Goal: Task Accomplishment & Management: Use online tool/utility

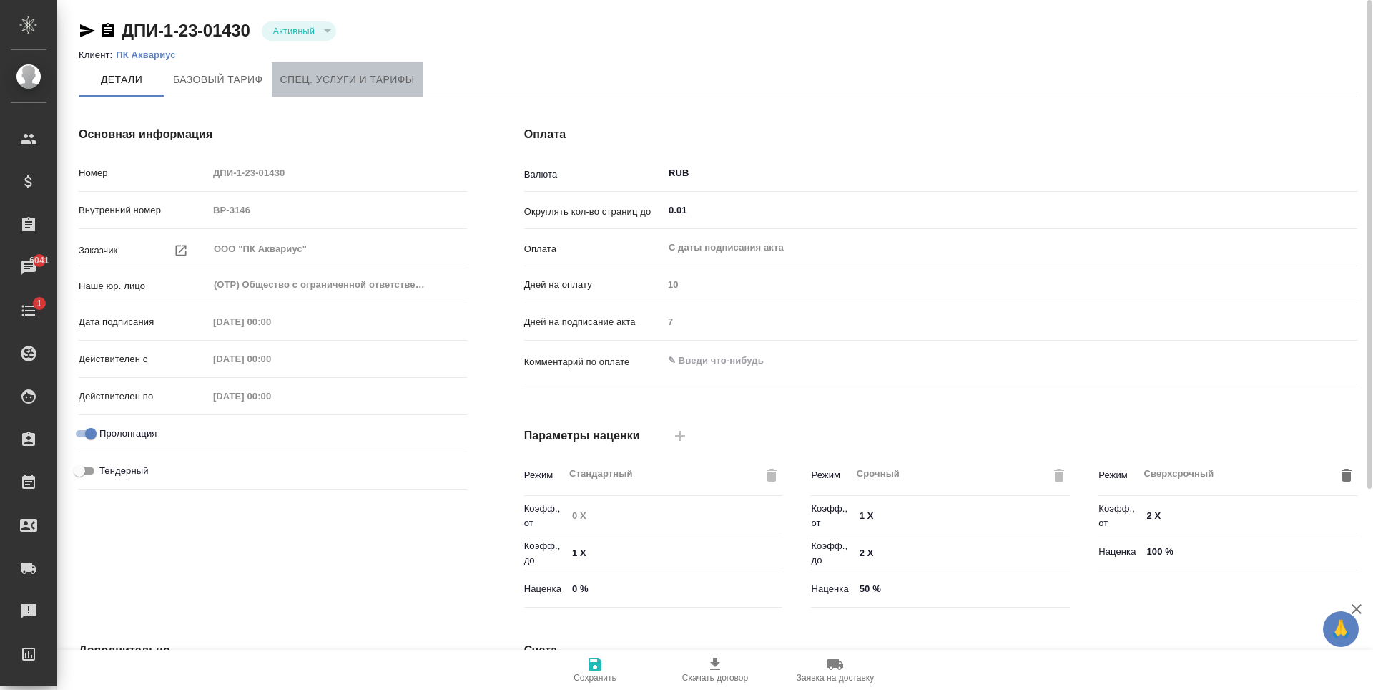
click at [334, 82] on span "Спец. услуги и тарифы" at bounding box center [347, 80] width 134 height 18
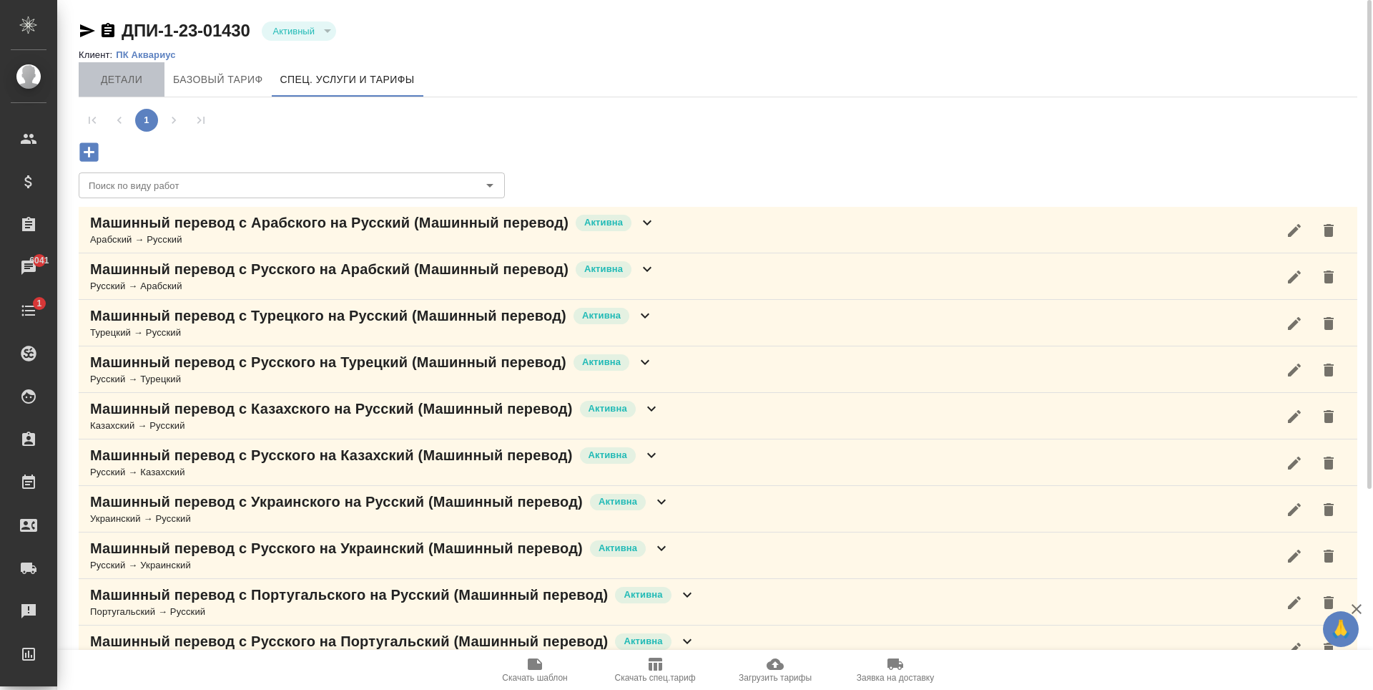
click at [123, 91] on button "Детали" at bounding box center [122, 79] width 86 height 34
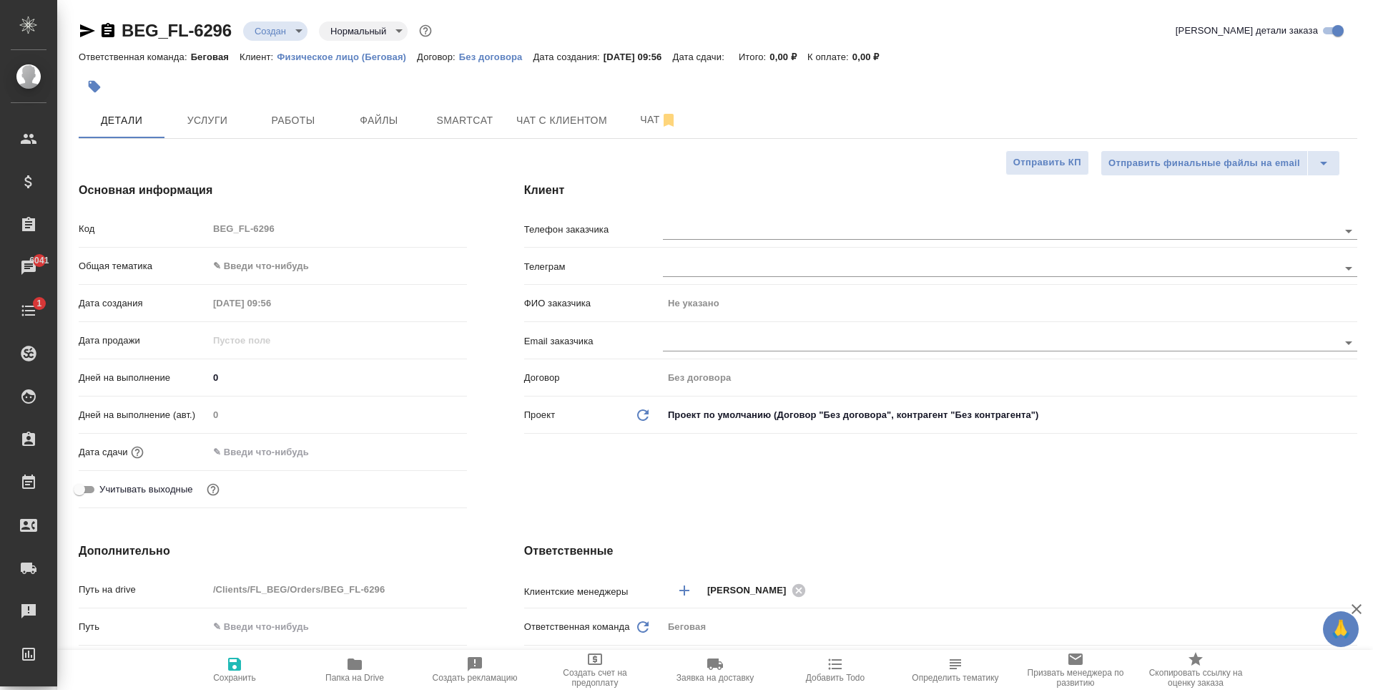
select select "RU"
click at [298, 255] on body "🙏 .cls-1 fill:#fff; AWATERA Antonova Kristina Клиенты Спецификации Заказы 6041 …" at bounding box center [686, 345] width 1373 height 690
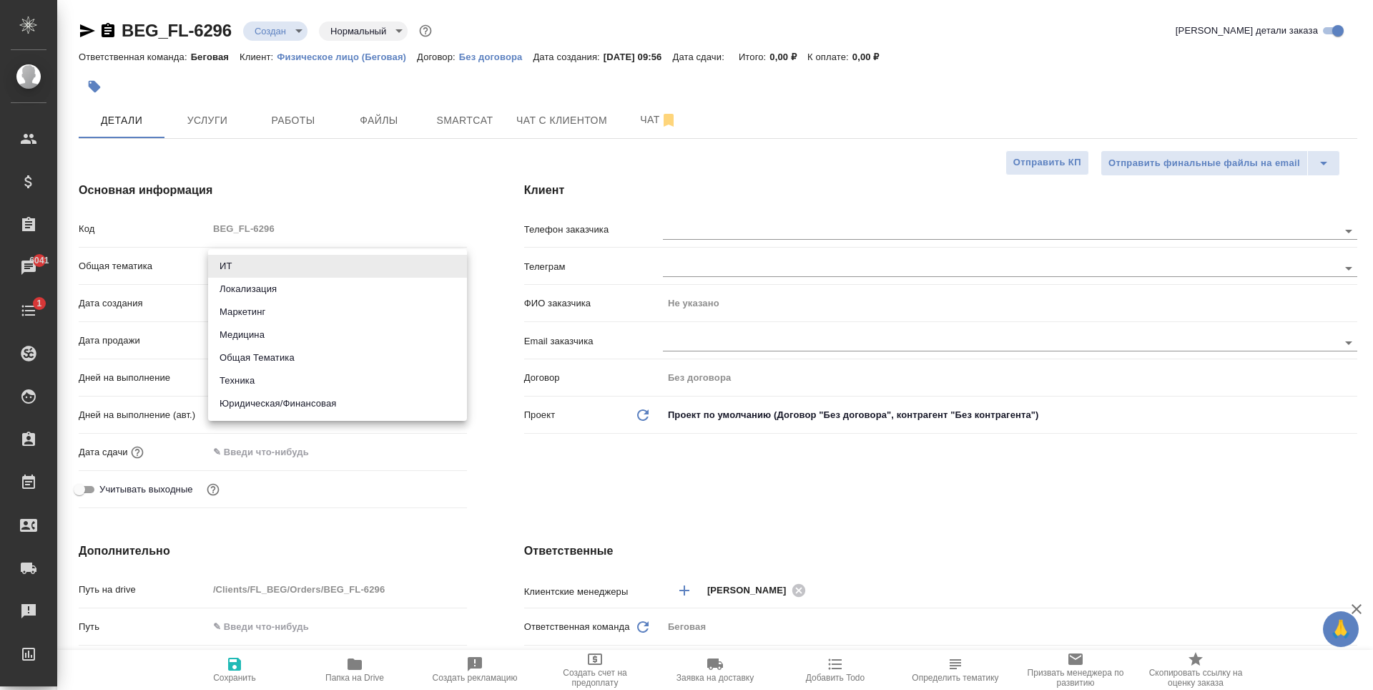
click at [300, 398] on li "Юридическая/Финансовая" at bounding box center [337, 403] width 259 height 23
type input "yr-fn"
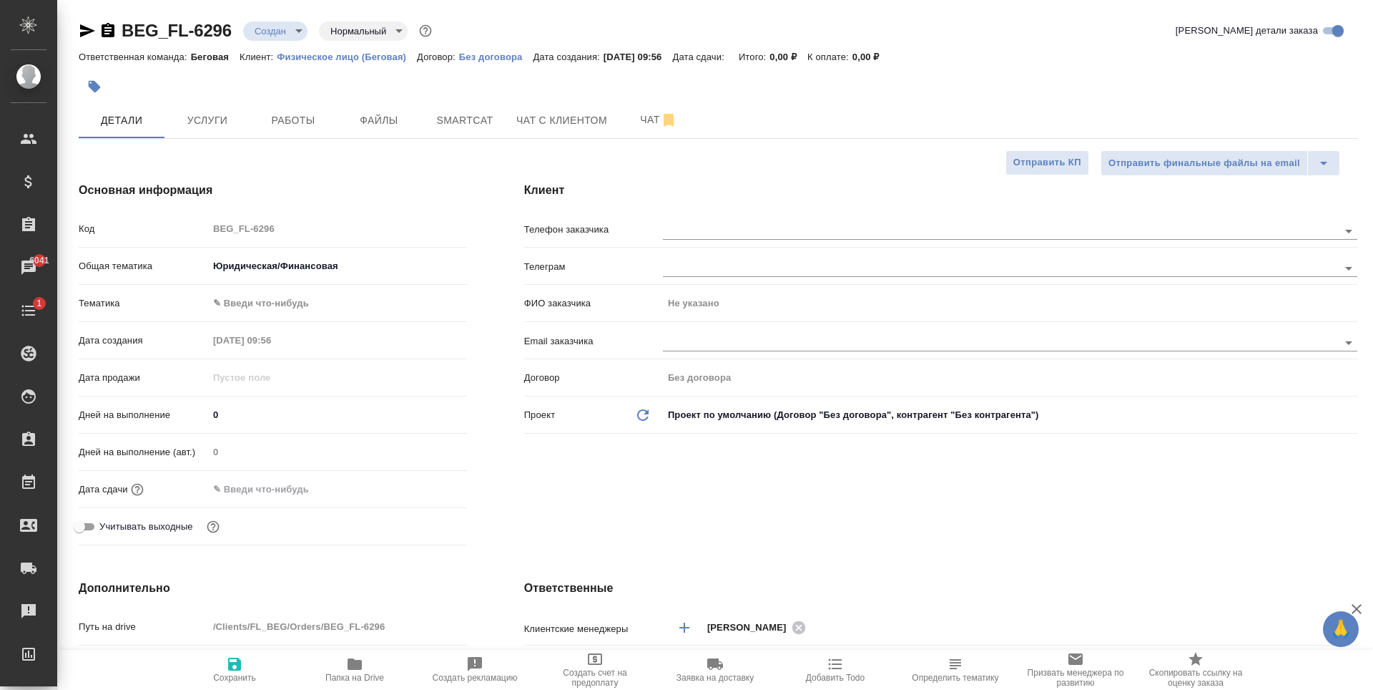
click at [288, 289] on div "Общая тематика Юридическая/Финансовая yr-fn" at bounding box center [273, 271] width 388 height 37
click at [288, 296] on body "🙏 .cls-1 fill:#fff; AWATERA Antonova Kristina Клиенты Спецификации Заказы 6041 …" at bounding box center [686, 345] width 1373 height 690
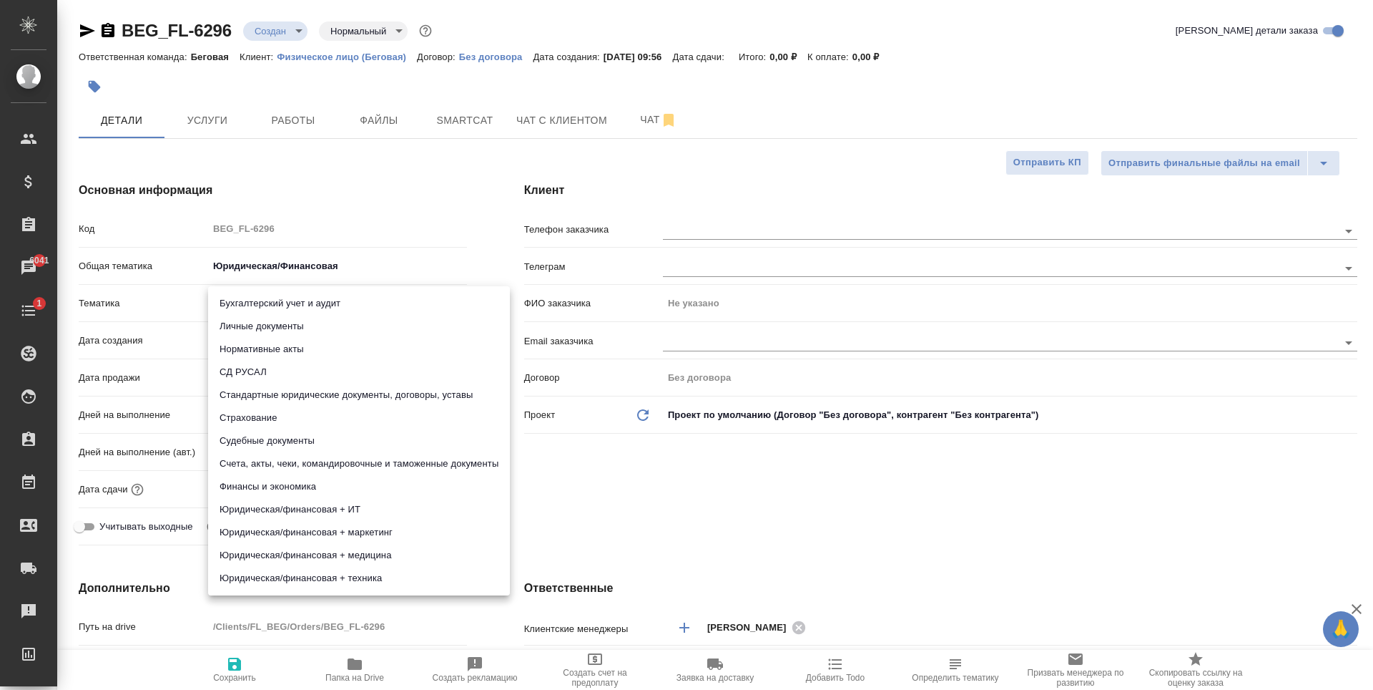
click at [301, 328] on li "Личные документы" at bounding box center [359, 326] width 302 height 23
type input "5a8b8b956a9677013d343cfe"
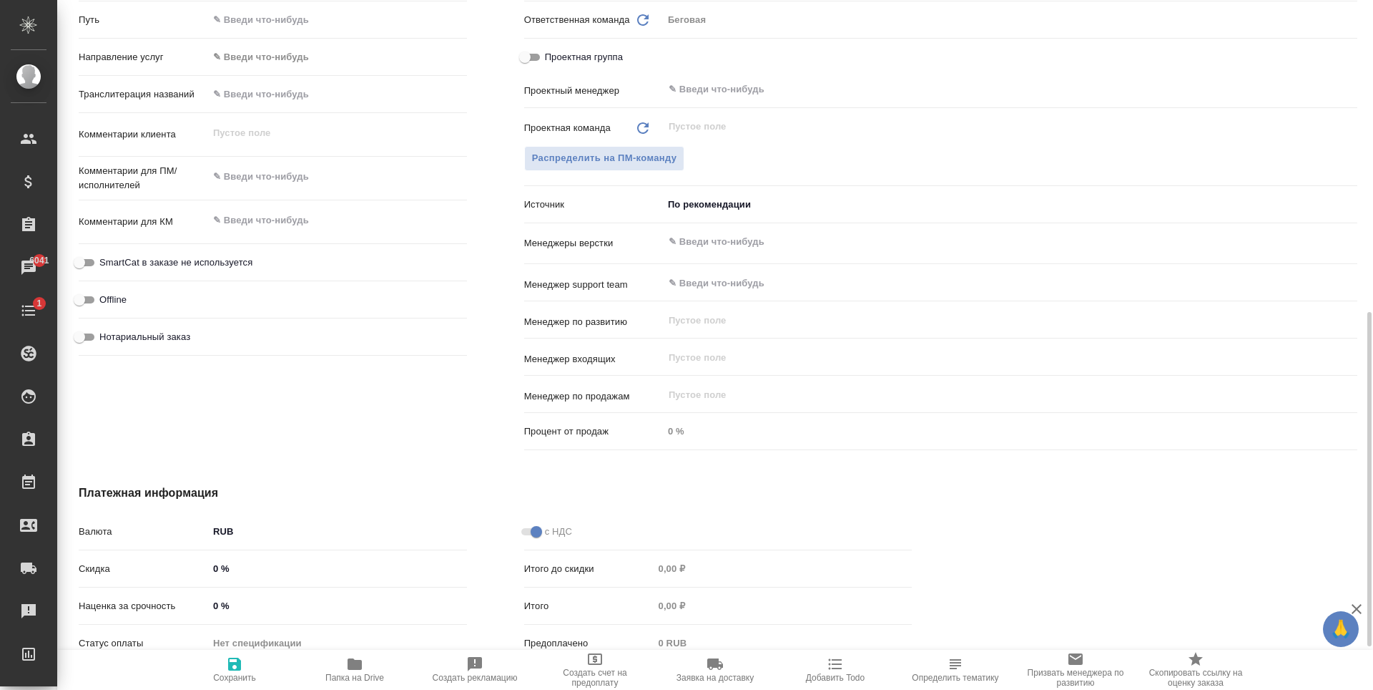
scroll to position [501, 0]
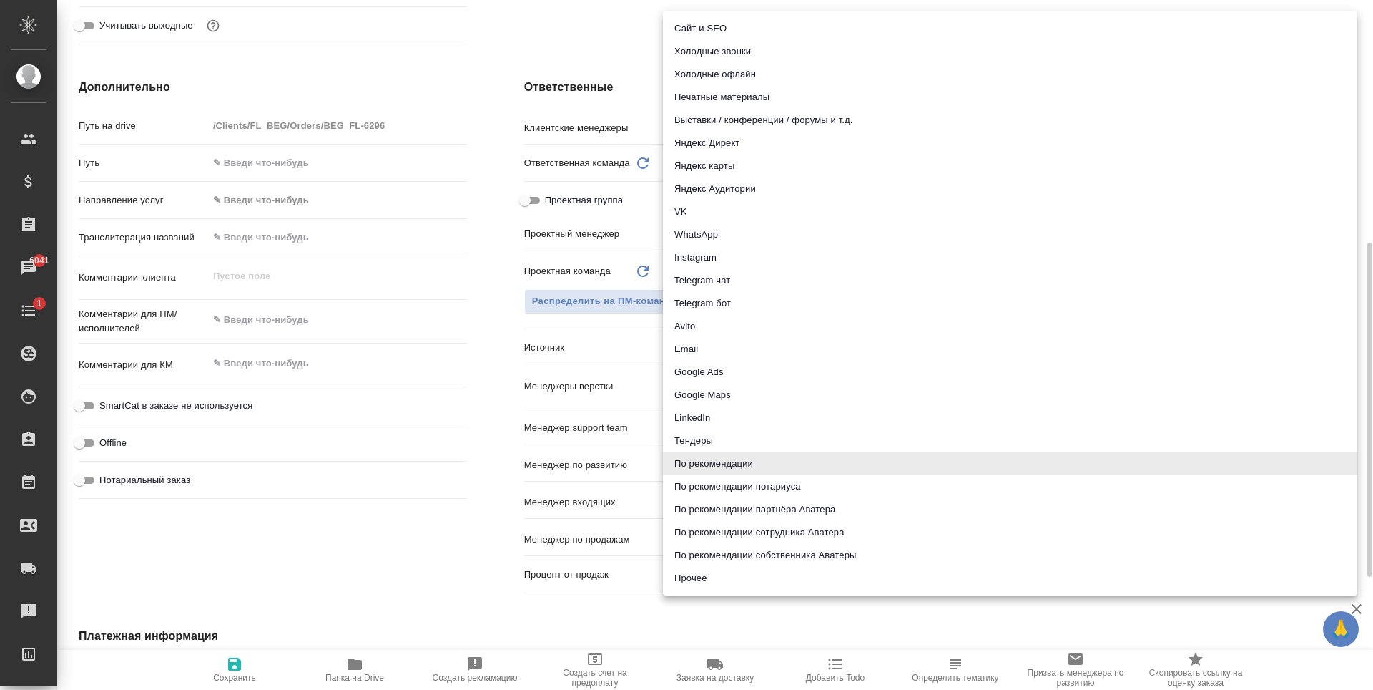
click at [823, 340] on body "🙏 .cls-1 fill:#fff; AWATERA Antonova Kristina Клиенты Спецификации Заказы 6041 …" at bounding box center [686, 345] width 1373 height 690
click at [730, 170] on li "Яндекс карты" at bounding box center [1010, 166] width 695 height 23
type input "yandexMaps"
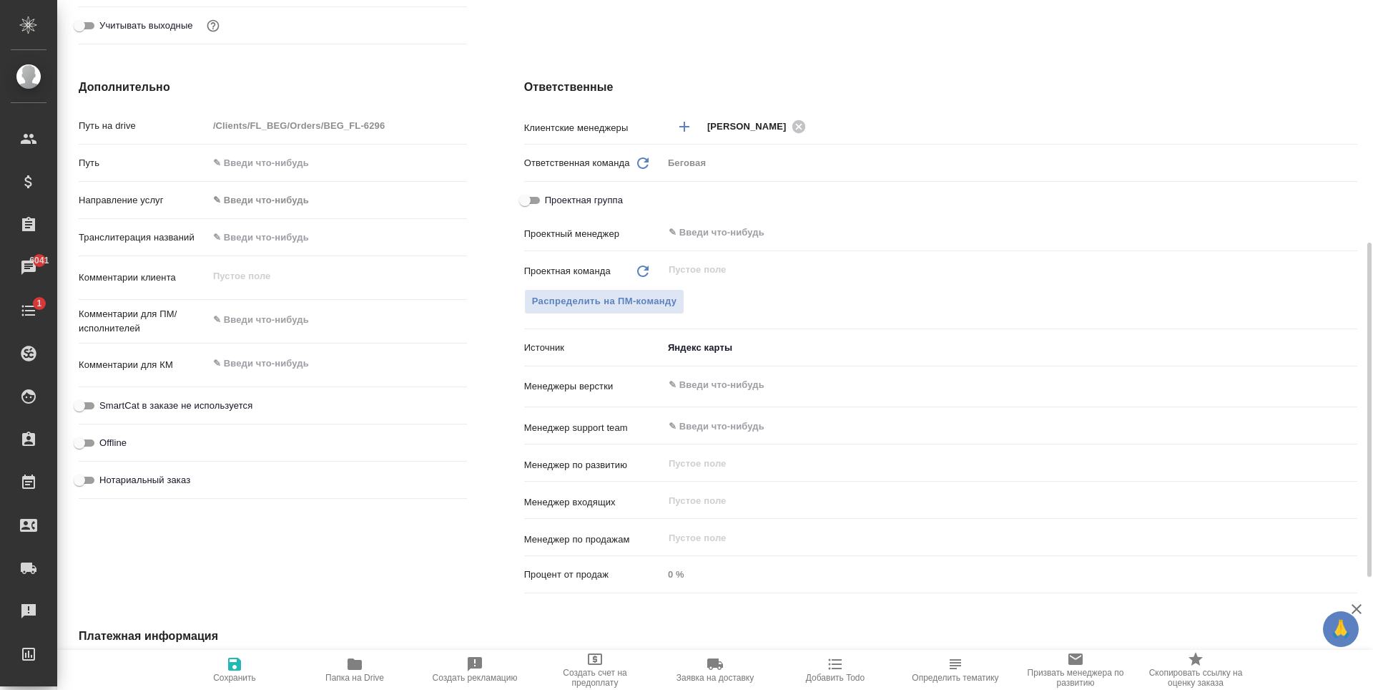
click at [361, 552] on div "Дополнительно Путь на drive /Clients/FL_BEG/Orders/BEG_FL-6296 Путь Направление…" at bounding box center [273, 338] width 446 height 577
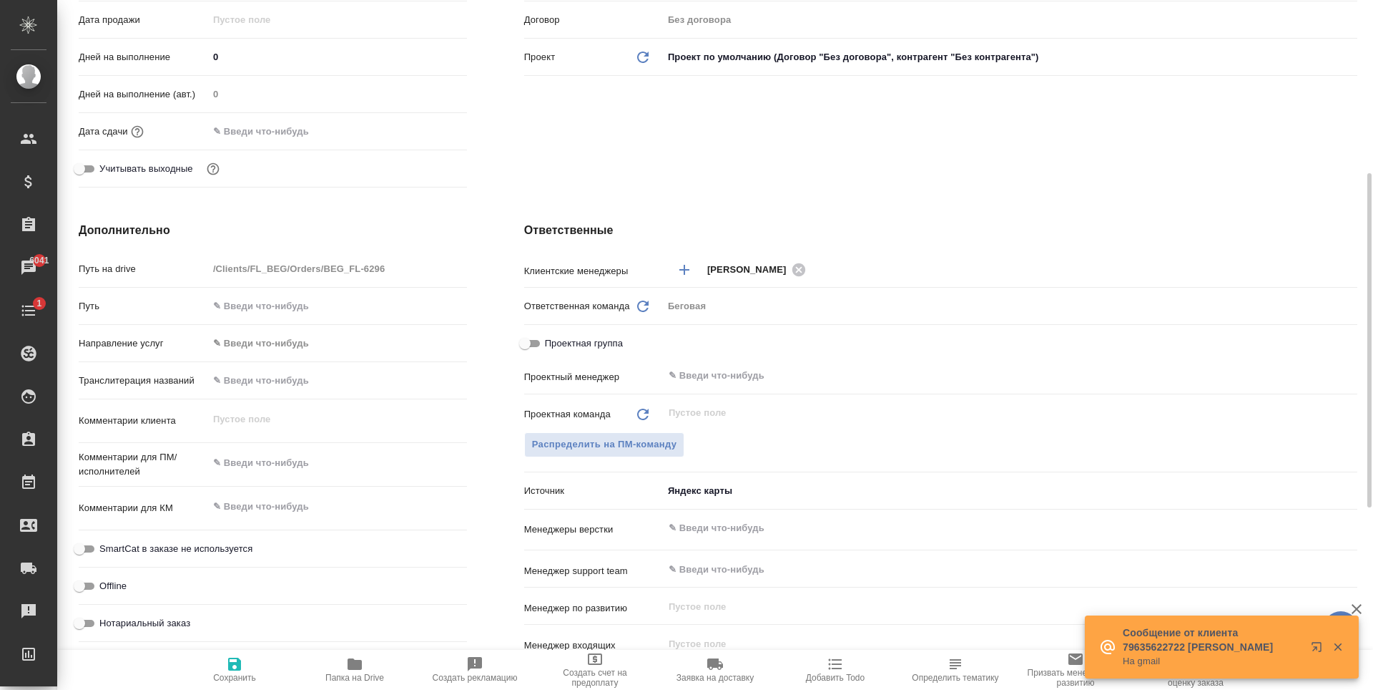
scroll to position [286, 0]
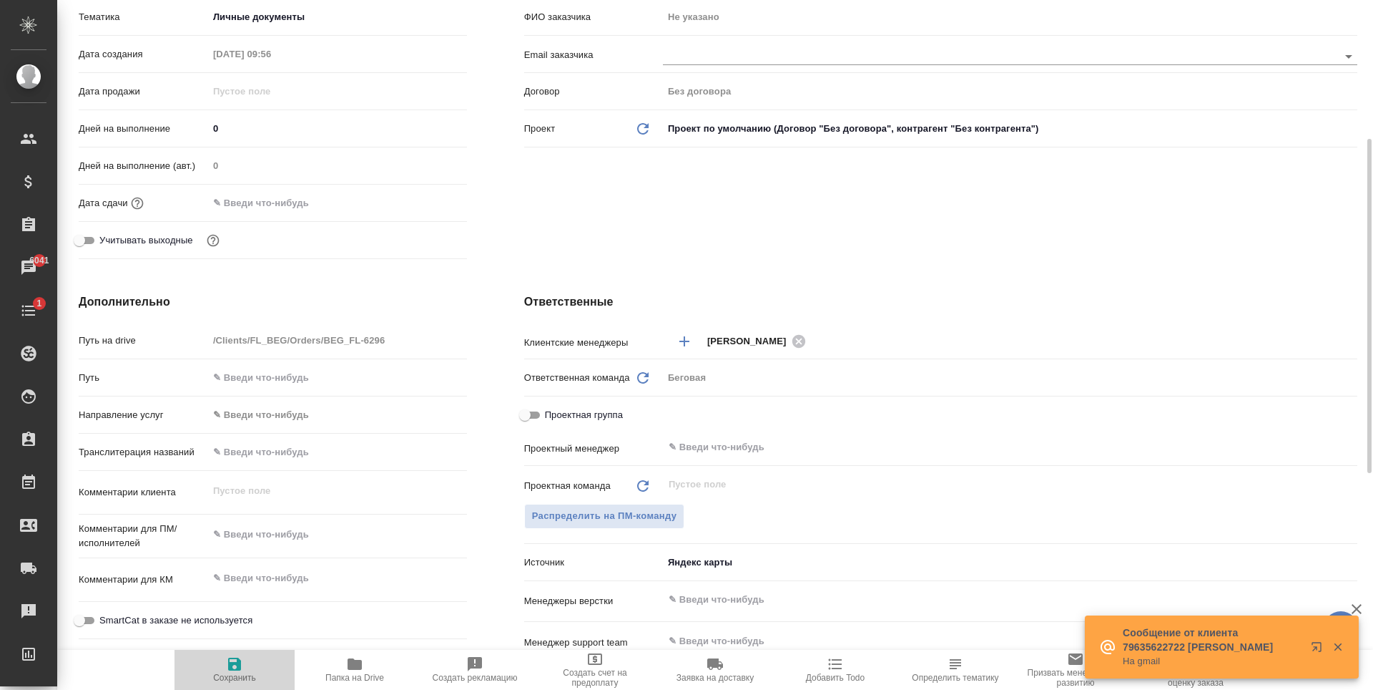
click at [243, 660] on span "Сохранить" at bounding box center [234, 668] width 103 height 27
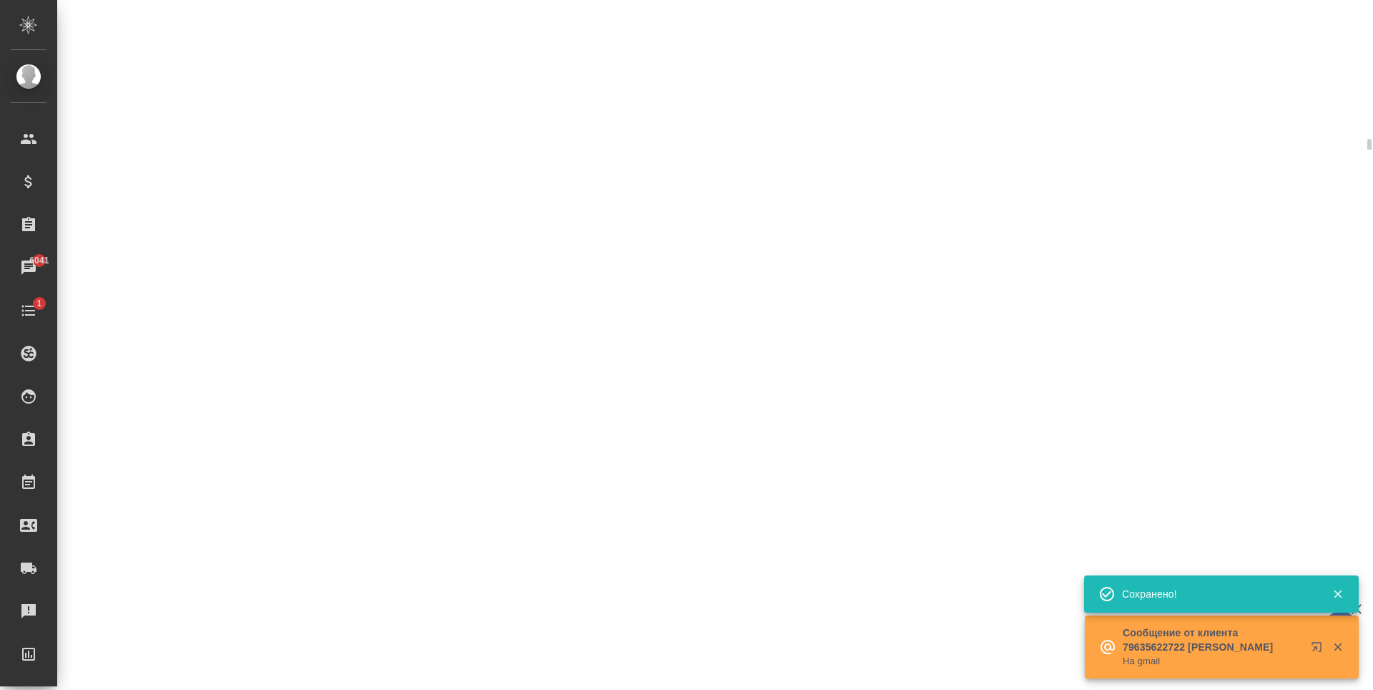
select select "RU"
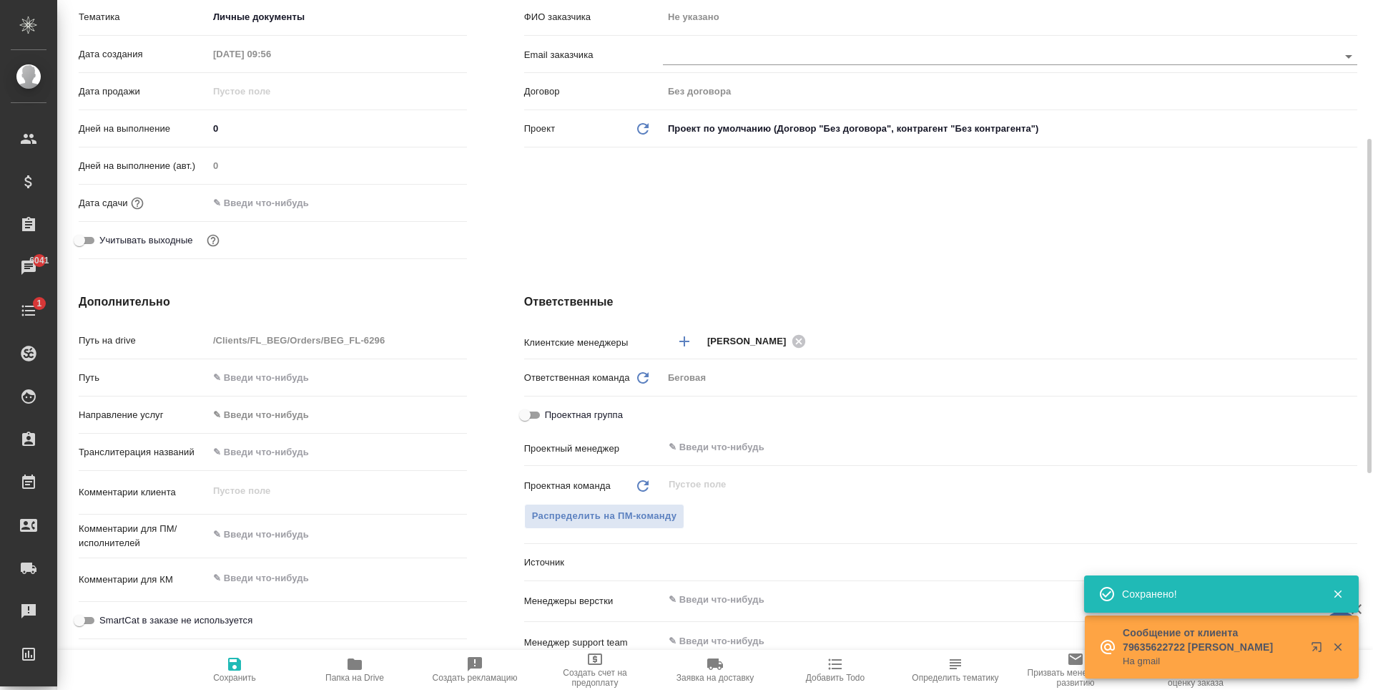
type textarea "x"
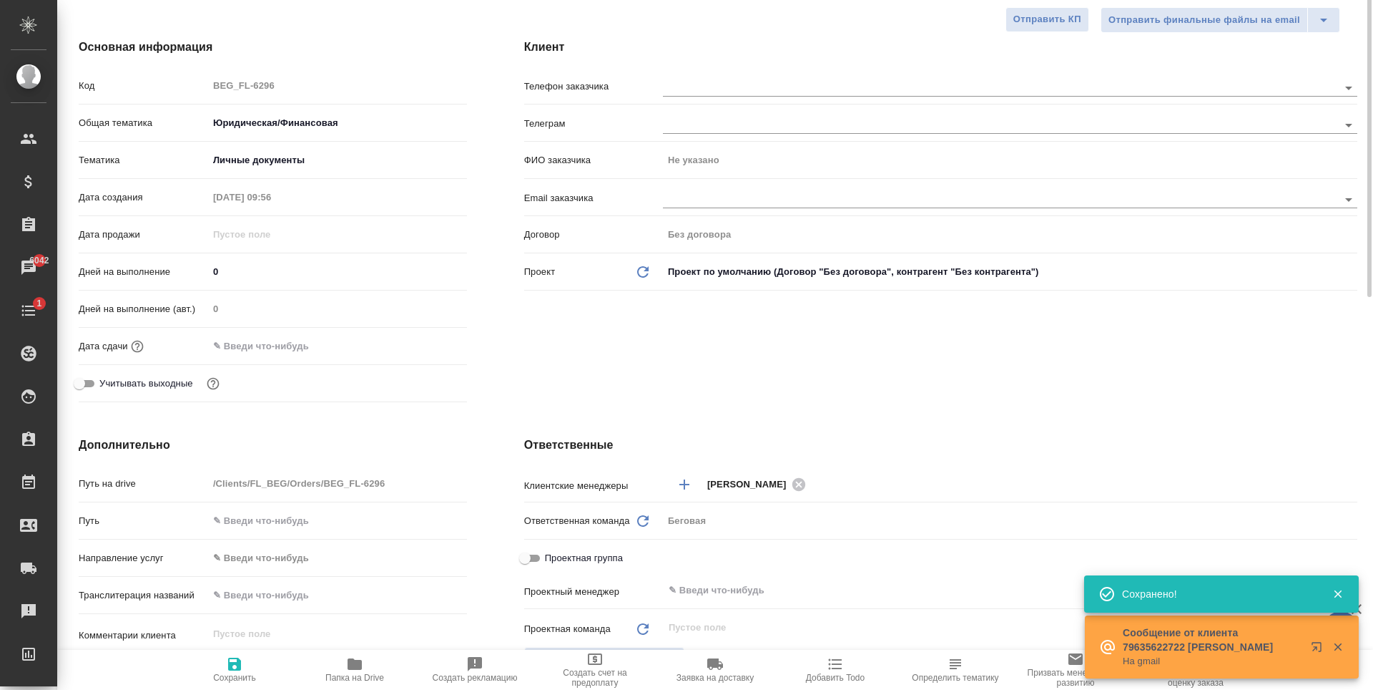
scroll to position [0, 0]
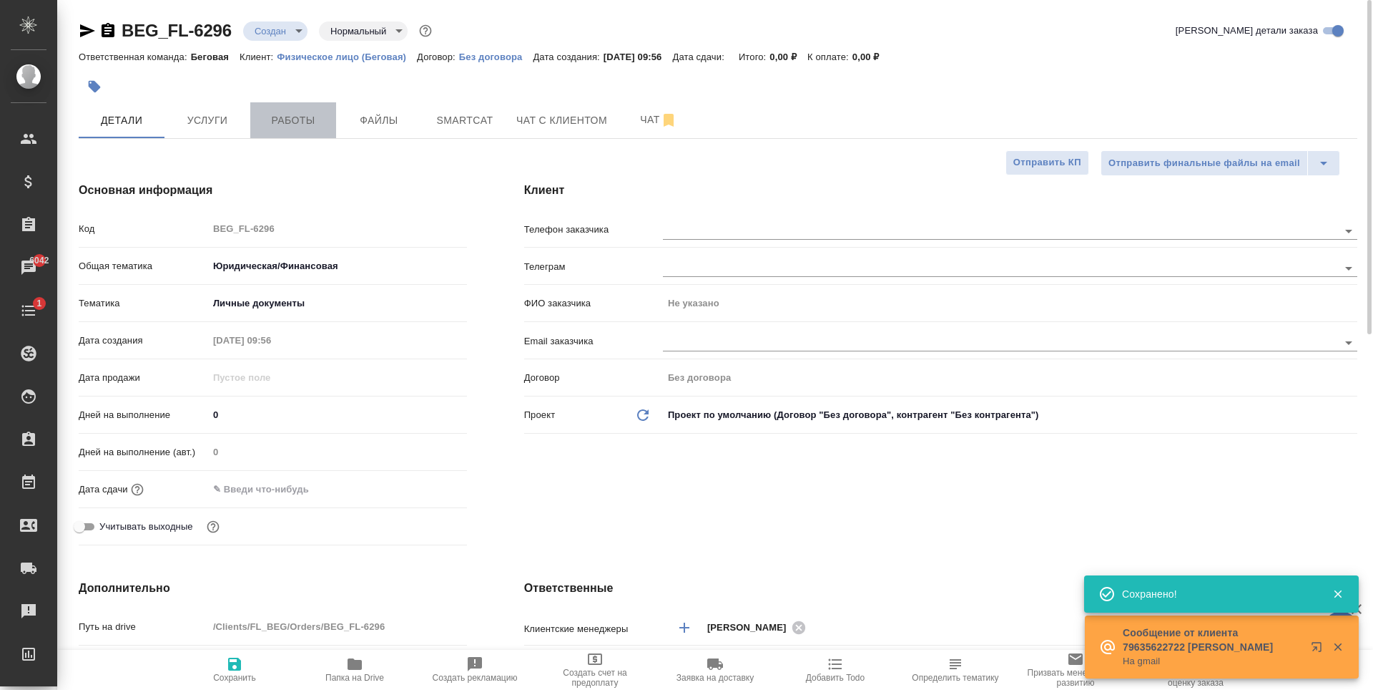
click at [262, 126] on span "Работы" at bounding box center [293, 121] width 69 height 18
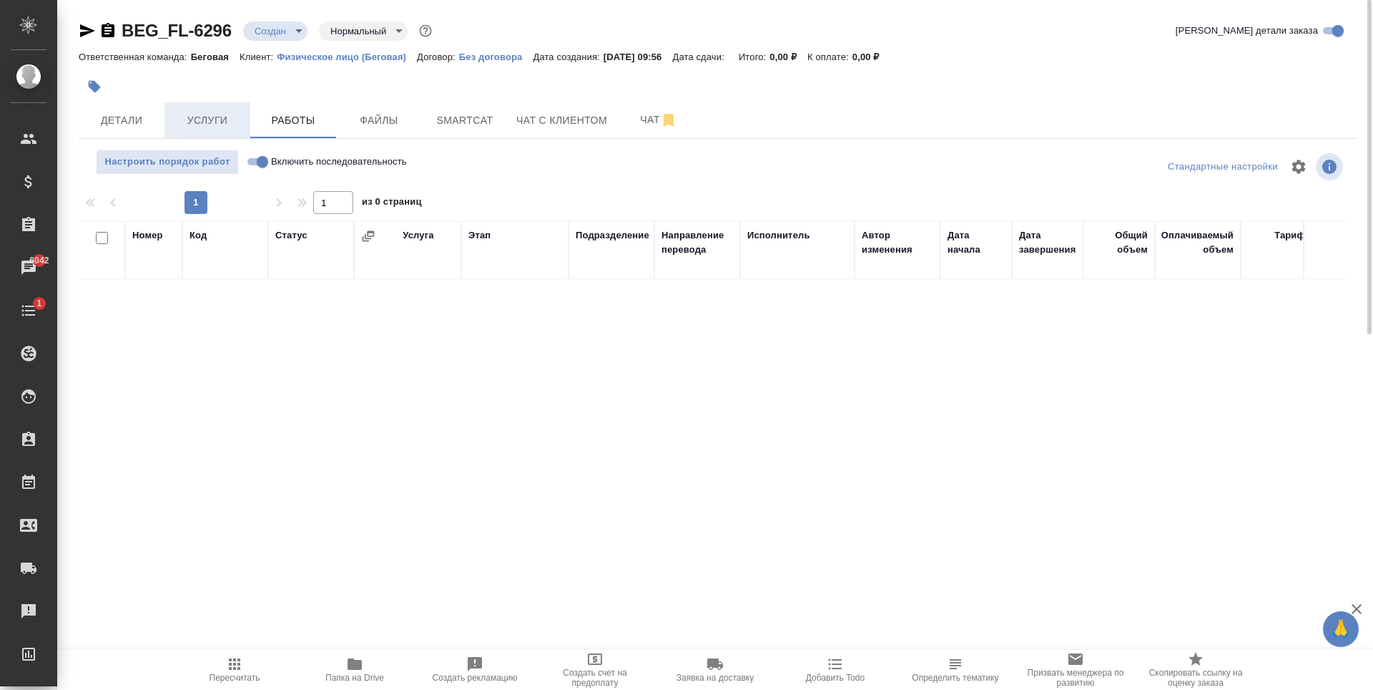
click at [217, 114] on span "Услуги" at bounding box center [207, 121] width 69 height 18
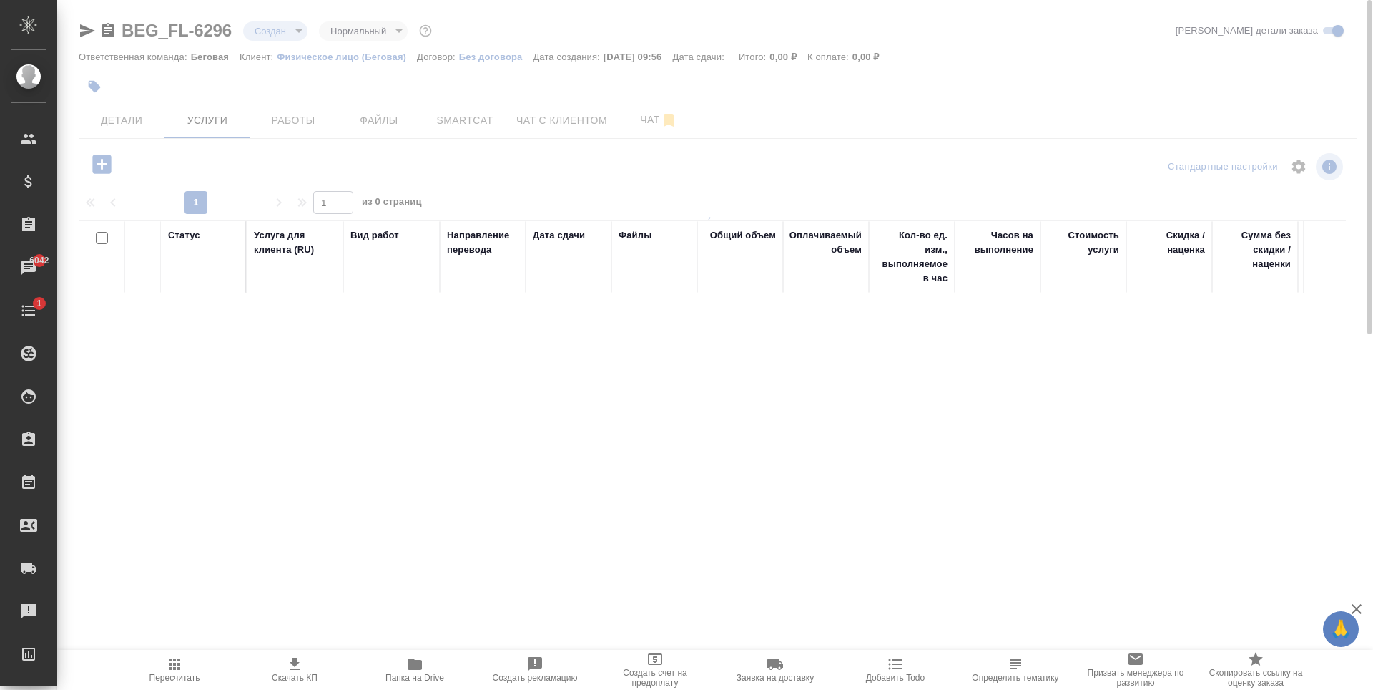
click at [102, 167] on icon "button" at bounding box center [101, 164] width 25 height 25
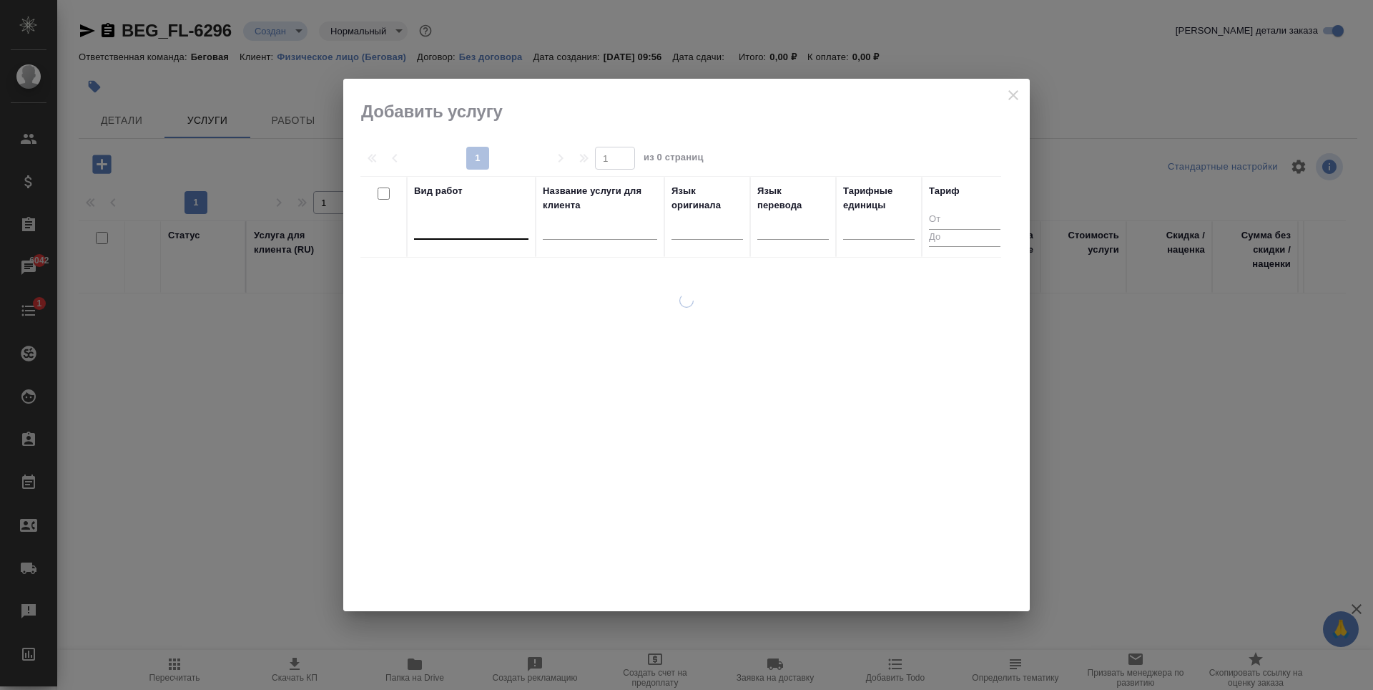
click at [479, 215] on div at bounding box center [471, 225] width 114 height 27
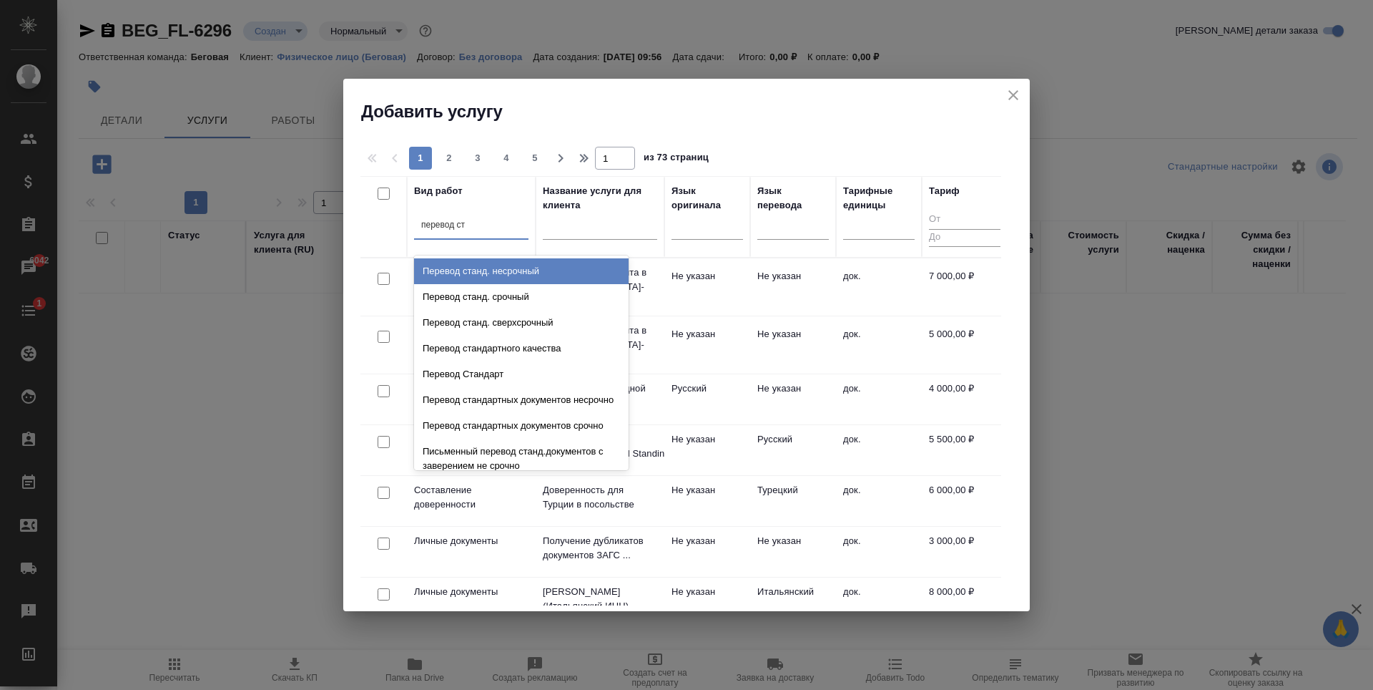
type input "перевод ста"
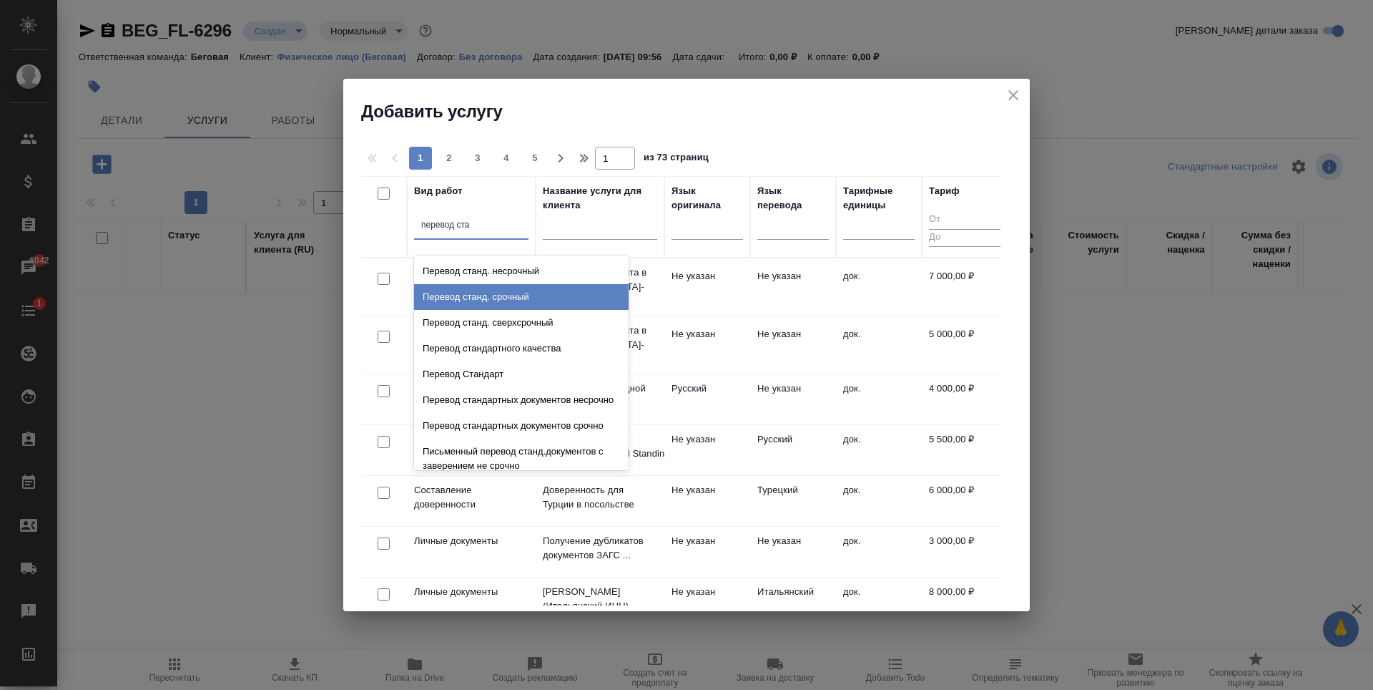
click at [537, 300] on div "Перевод станд. срочный" at bounding box center [521, 297] width 215 height 26
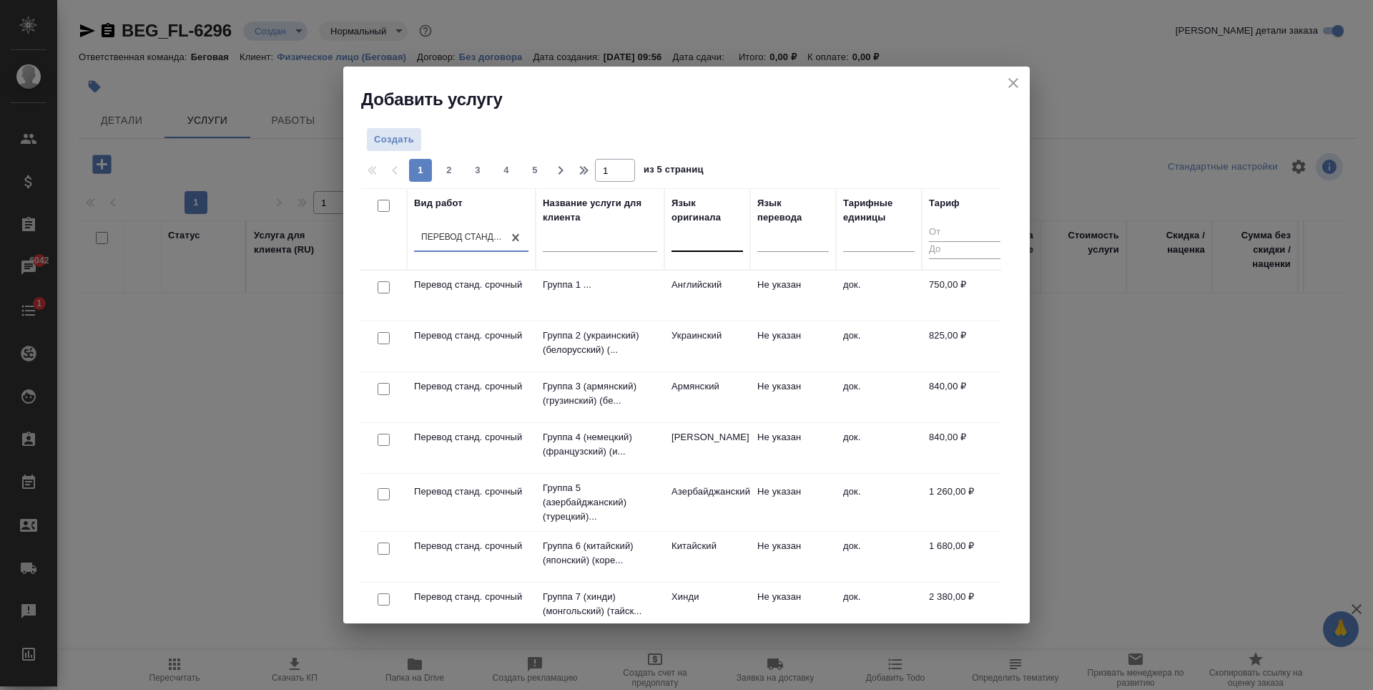
click at [730, 246] on div at bounding box center [708, 237] width 72 height 21
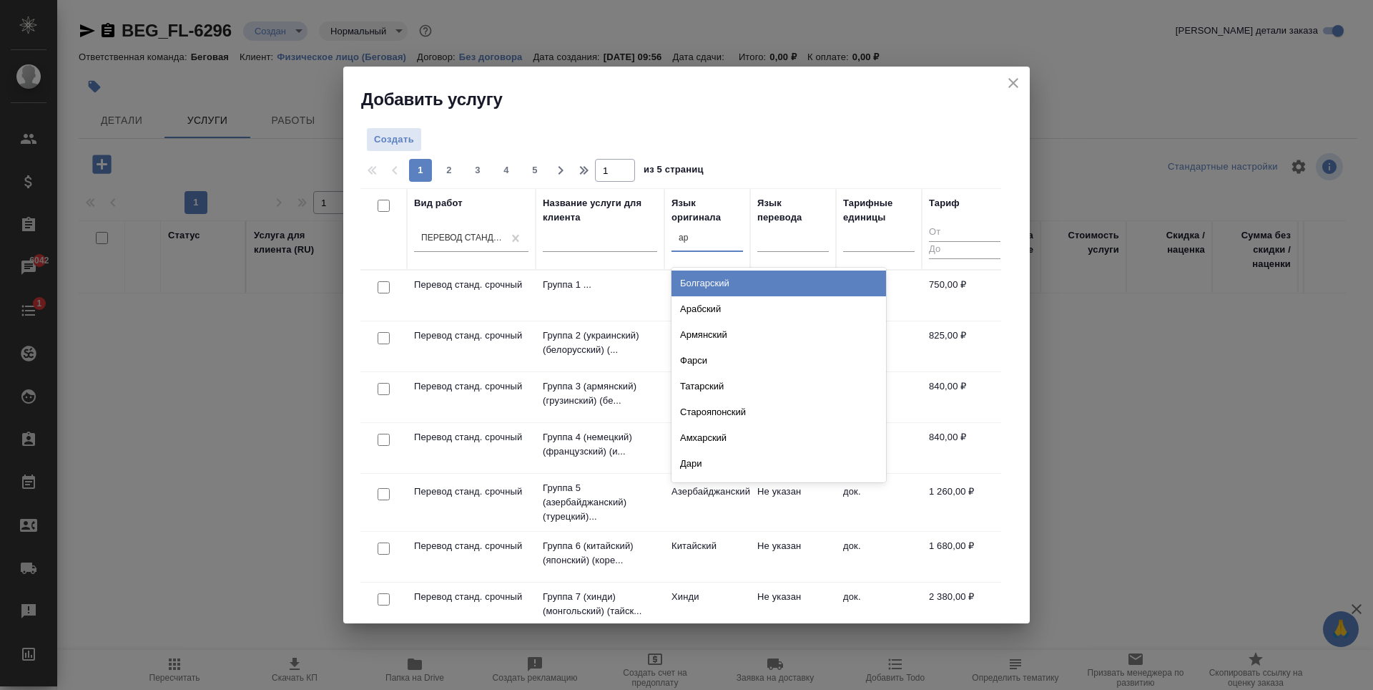
type input "арм"
click at [736, 279] on div "Армянский" at bounding box center [779, 283] width 215 height 26
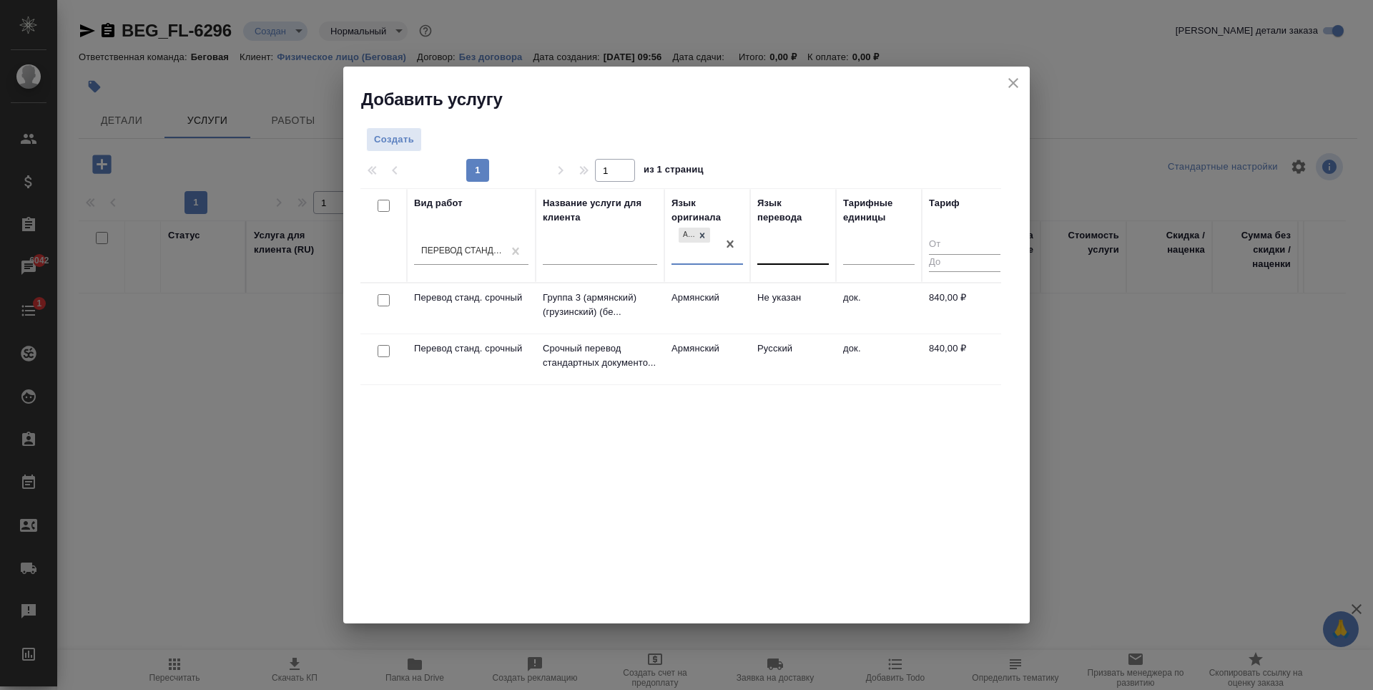
click at [801, 243] on div at bounding box center [794, 250] width 72 height 21
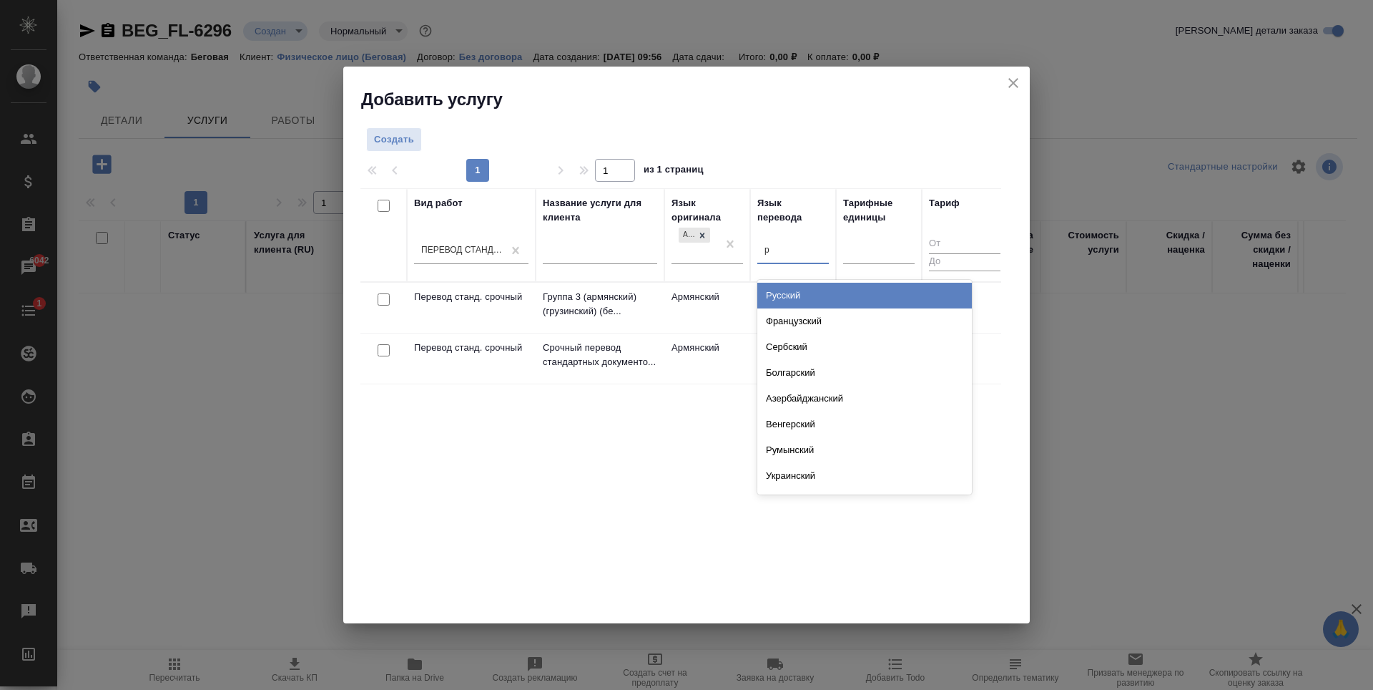
type input "ру"
click at [814, 294] on div "Русский" at bounding box center [865, 296] width 215 height 26
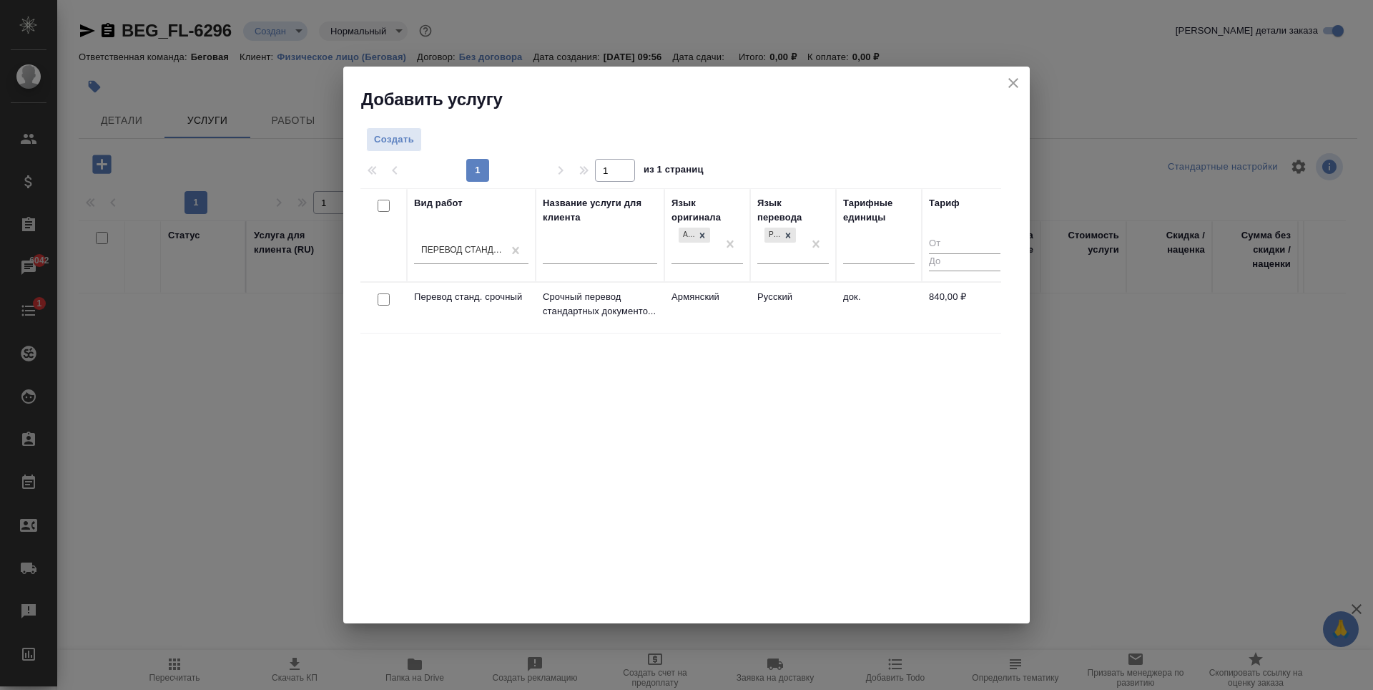
click at [811, 318] on td "Русский" at bounding box center [793, 308] width 86 height 50
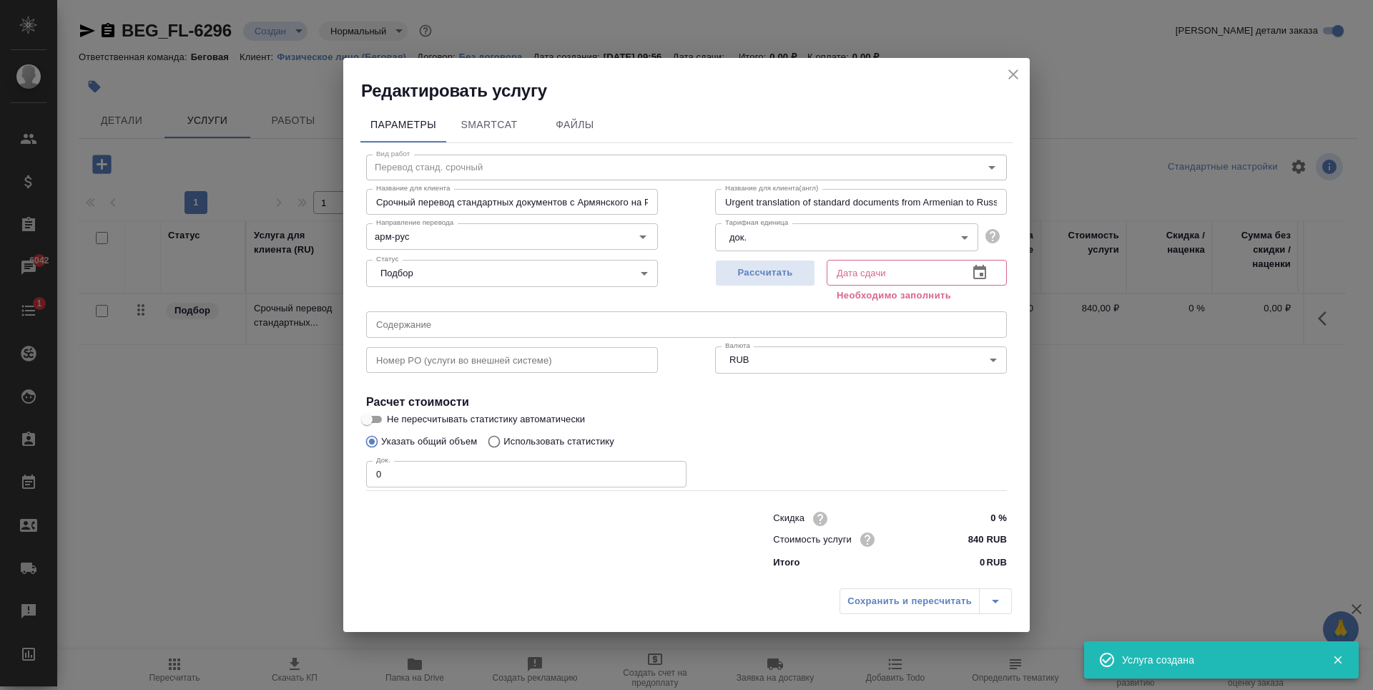
click at [522, 475] on input "0" at bounding box center [526, 474] width 320 height 26
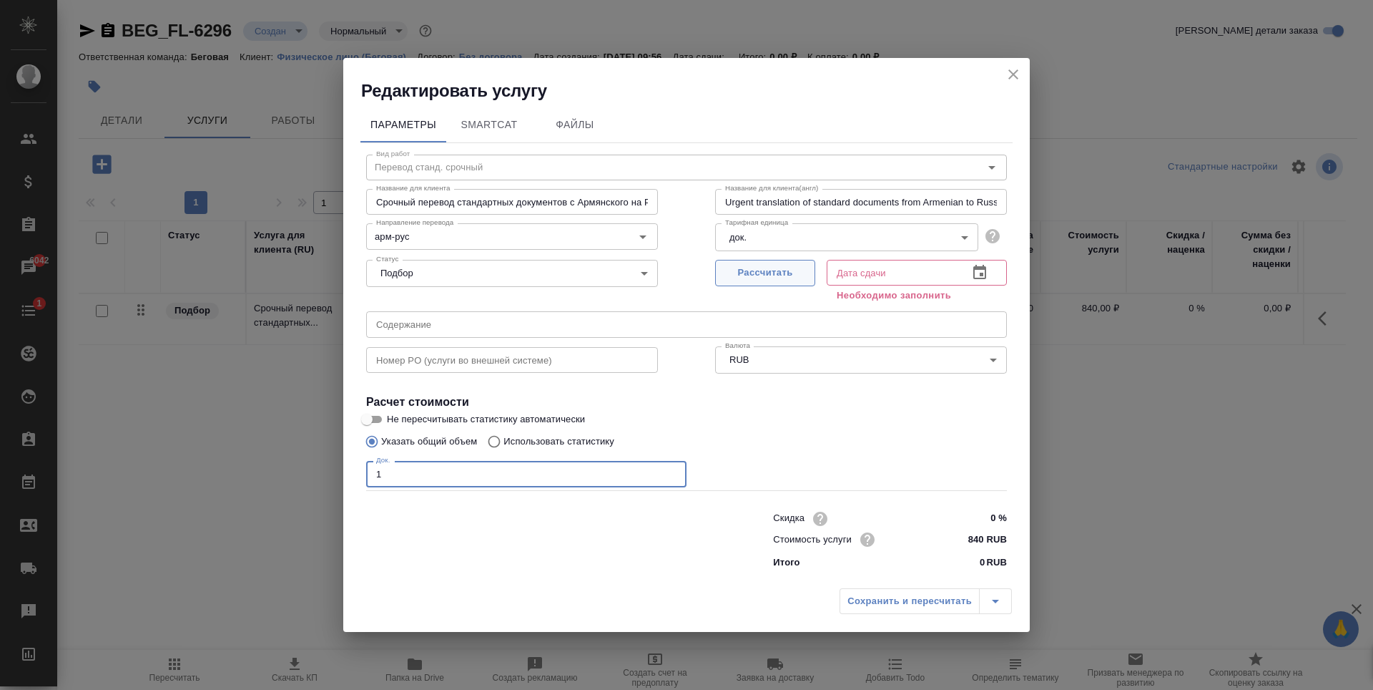
type input "1"
click at [789, 267] on span "Рассчитать" at bounding box center [765, 273] width 84 height 16
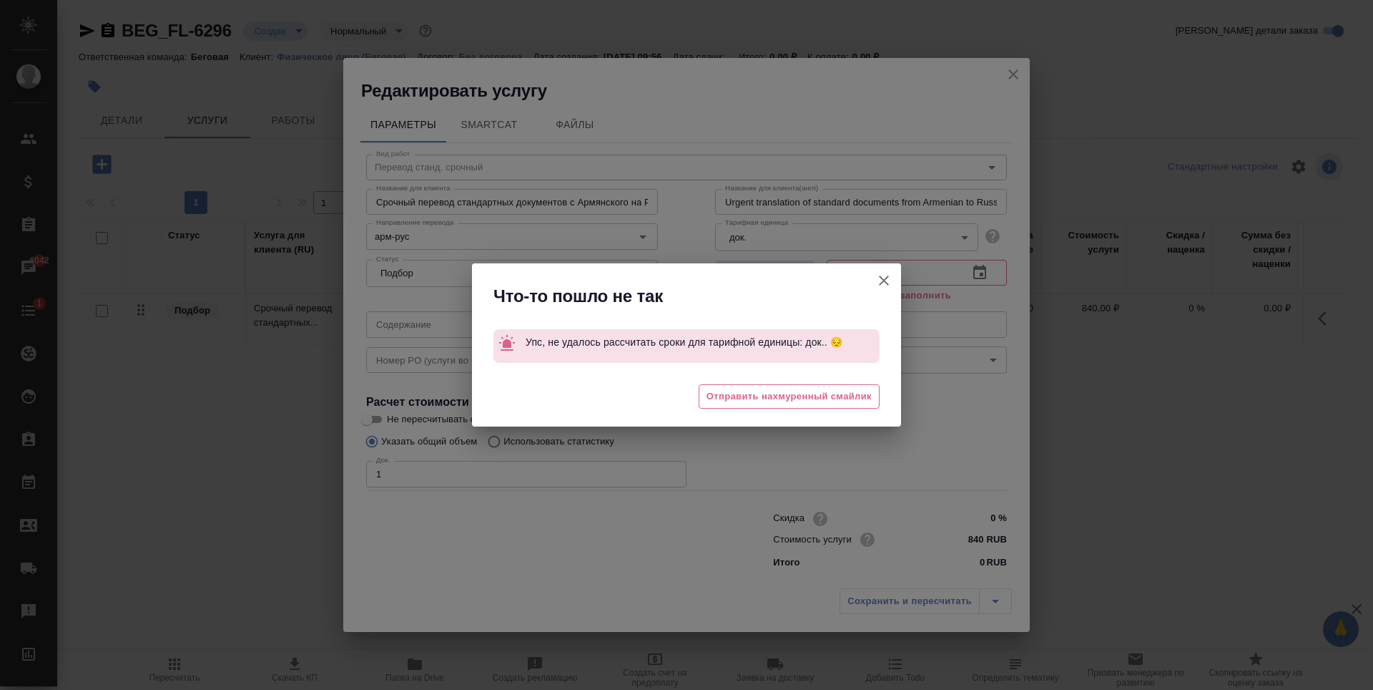
type input "10.10.2025 11:47"
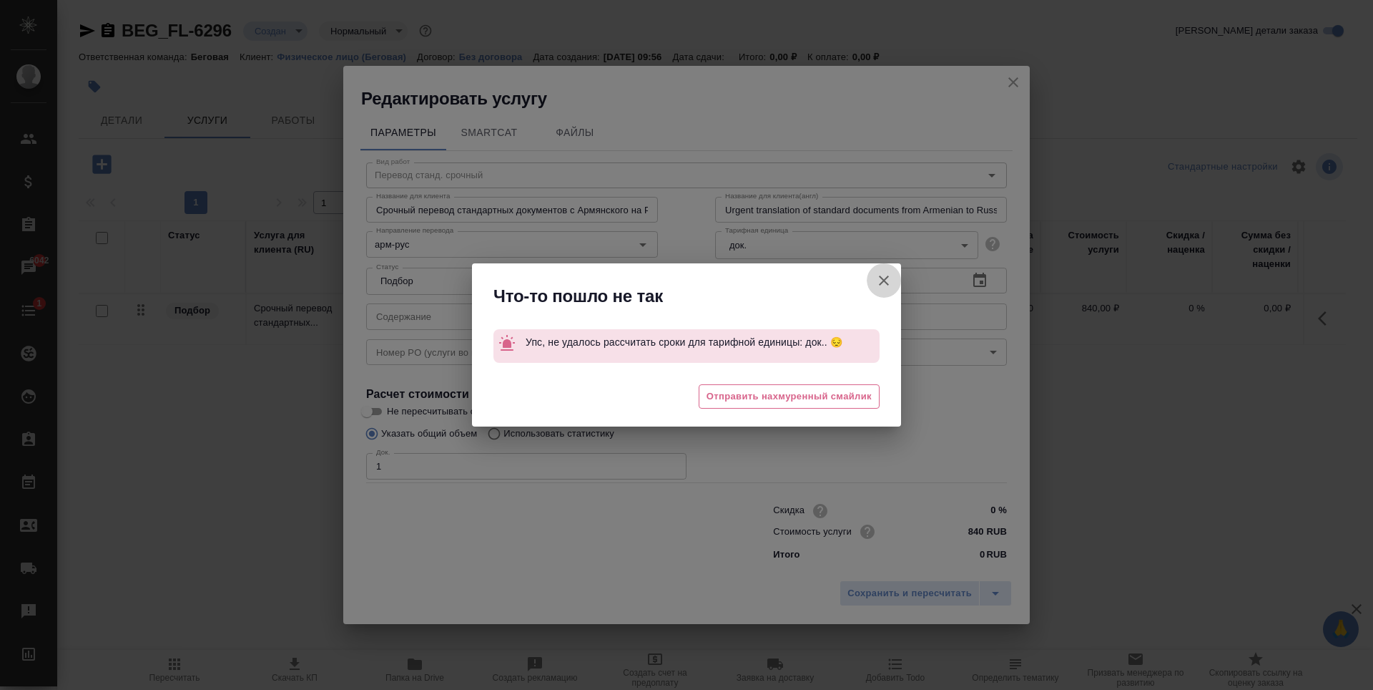
click at [886, 280] on icon "button" at bounding box center [884, 280] width 10 height 10
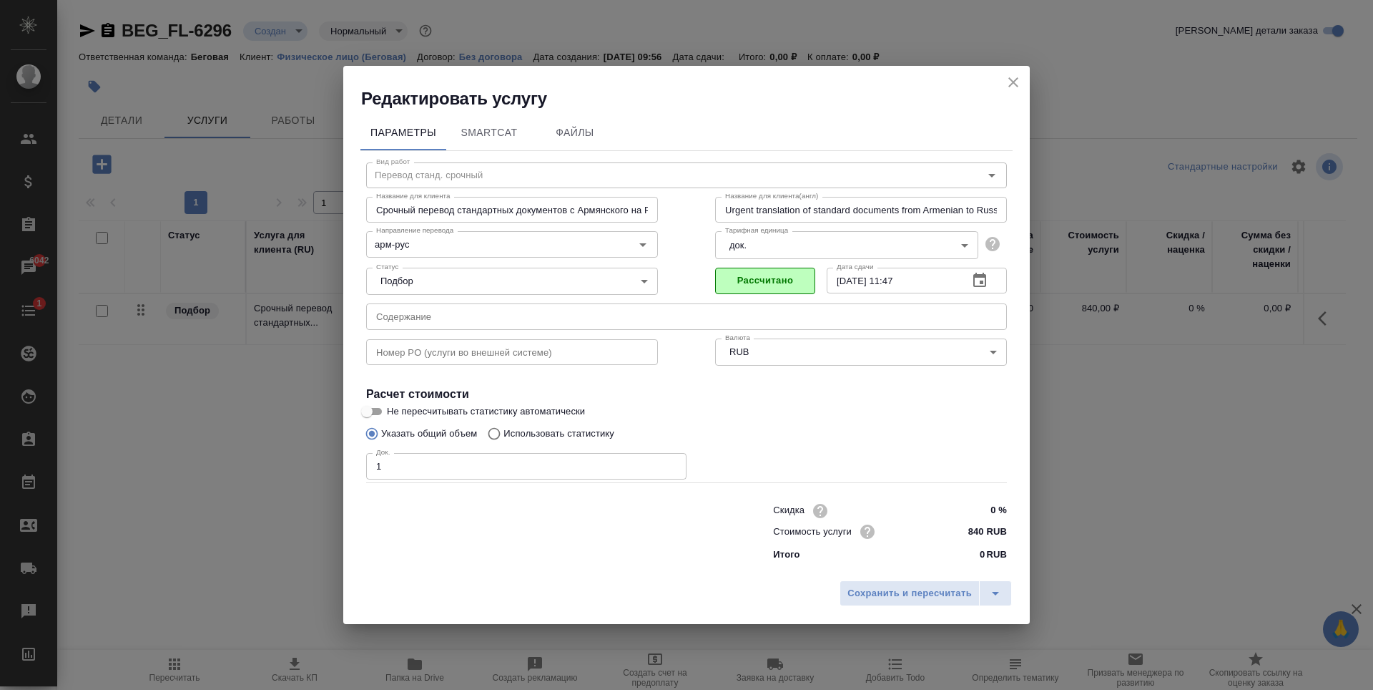
click at [947, 607] on div "Сохранить и пересчитать" at bounding box center [686, 598] width 687 height 51
click at [946, 598] on span "Сохранить и пересчитать" at bounding box center [910, 593] width 124 height 16
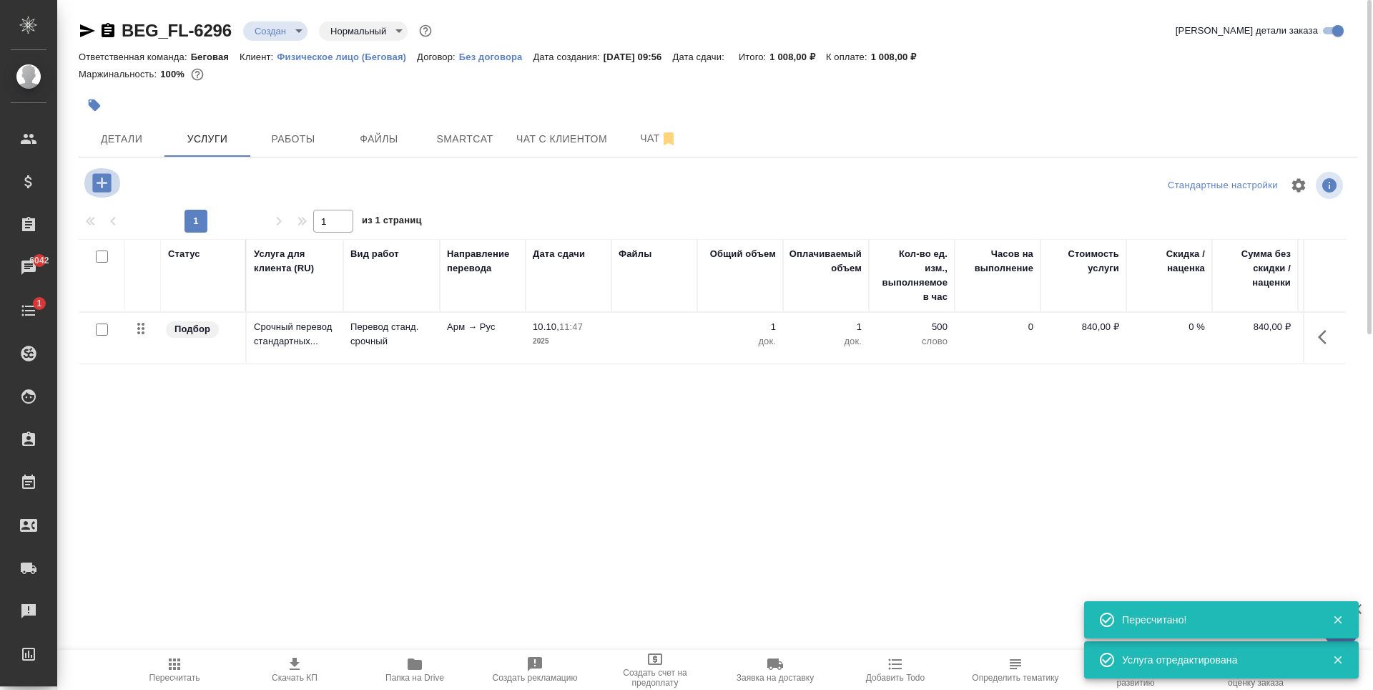
click at [104, 168] on button "button" at bounding box center [101, 182] width 39 height 29
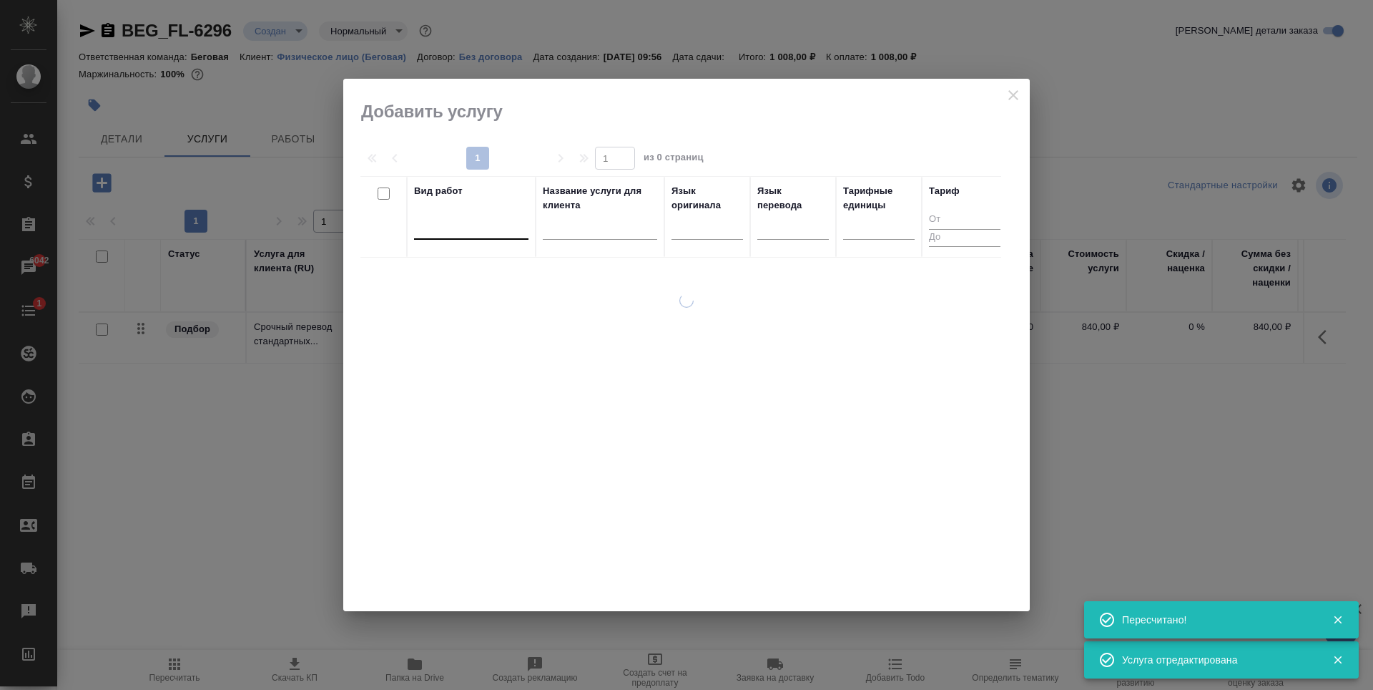
click at [483, 217] on div at bounding box center [471, 225] width 114 height 21
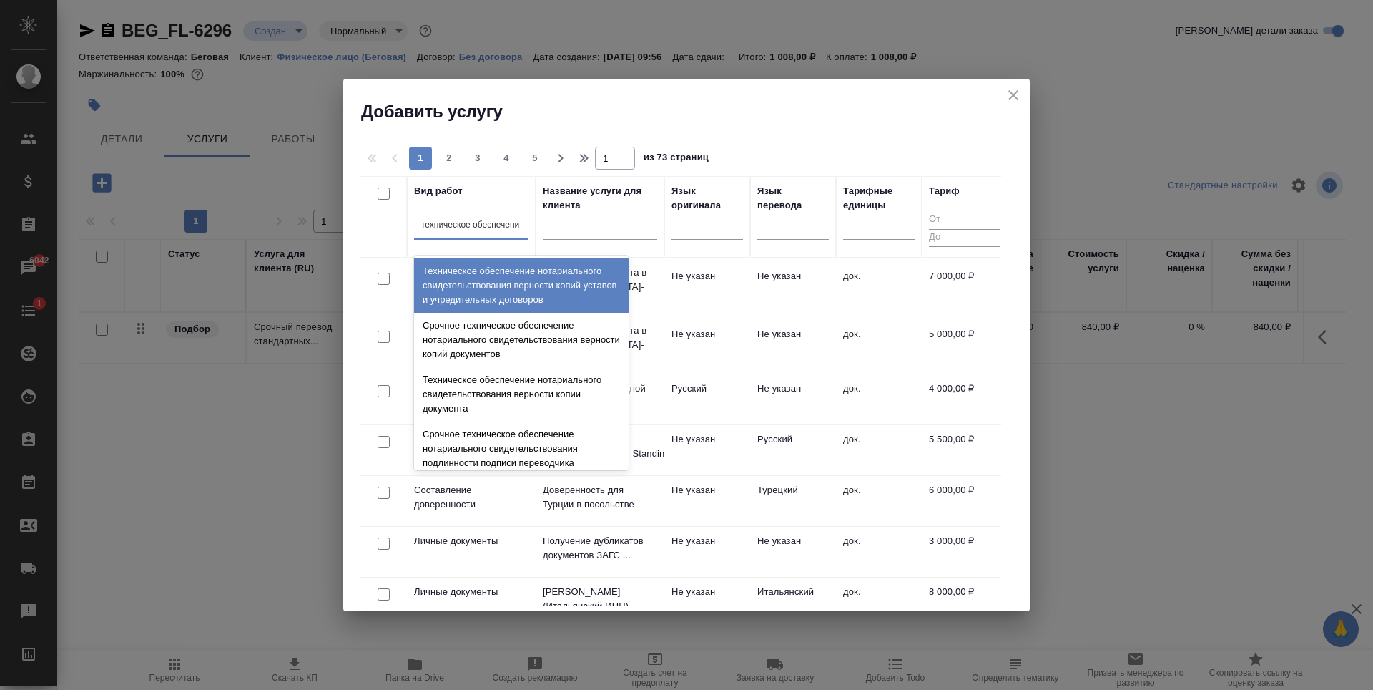
type input "техническое обеспечение"
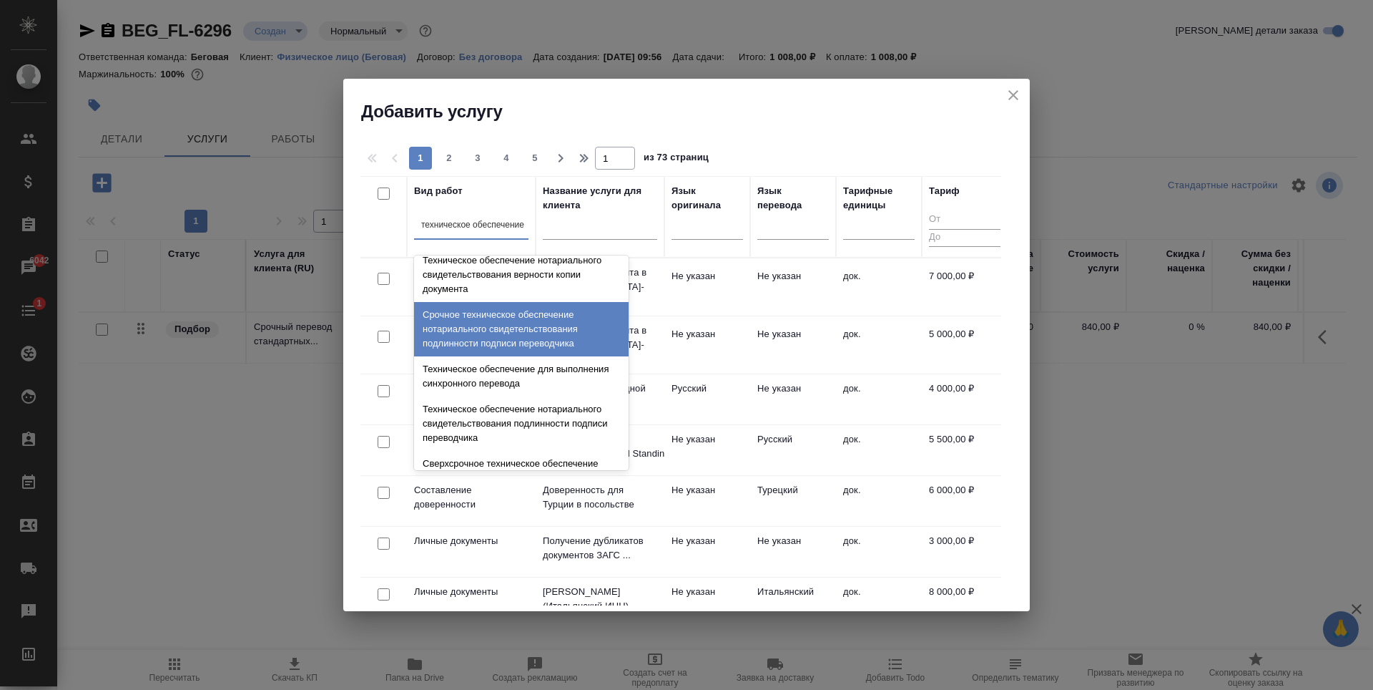
scroll to position [143, 0]
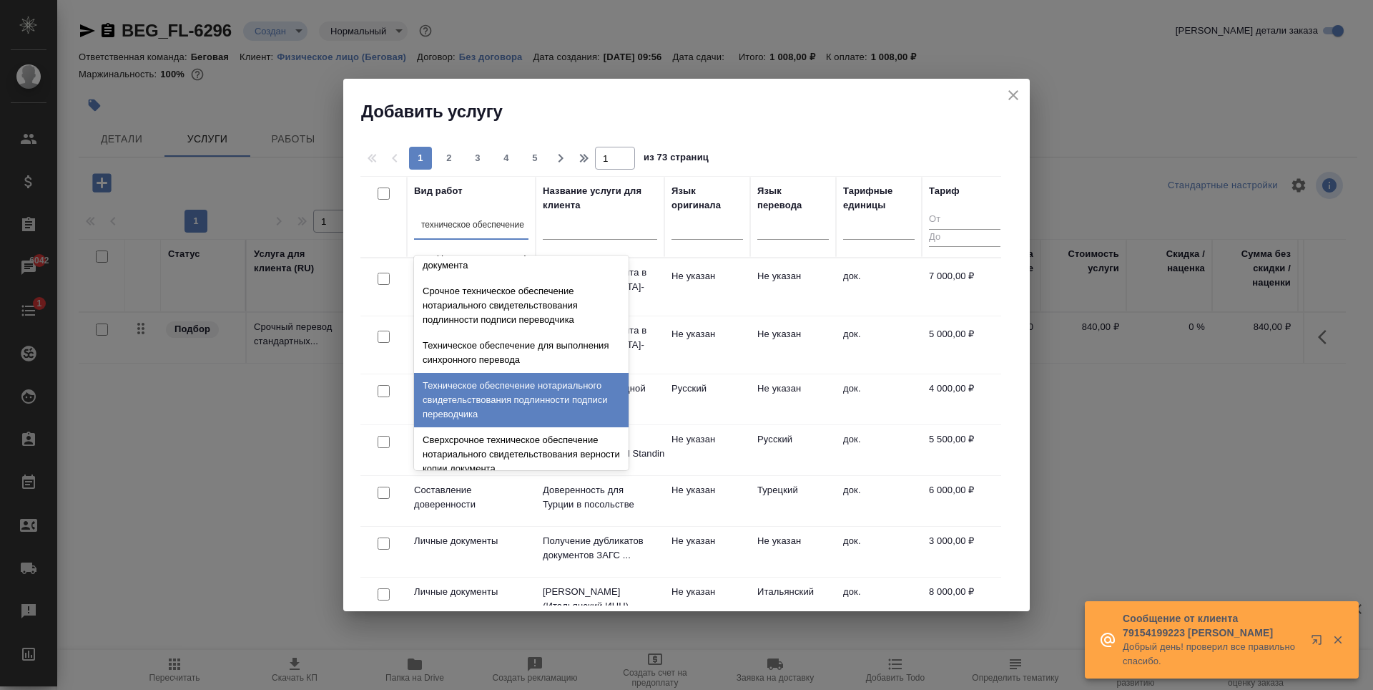
click at [522, 387] on div "Техническое обеспечение нотариального свидетельствования подлинности подписи пе…" at bounding box center [521, 400] width 215 height 54
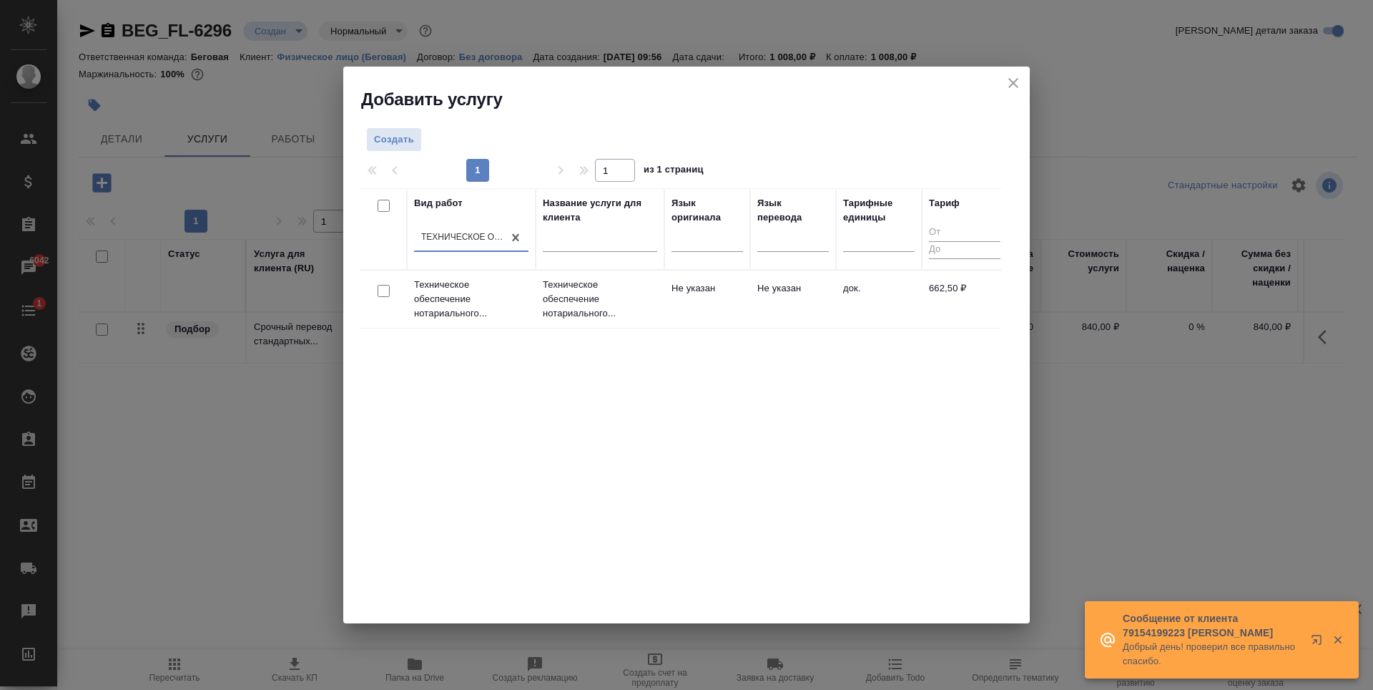
click at [745, 317] on td "Не указан" at bounding box center [708, 299] width 86 height 50
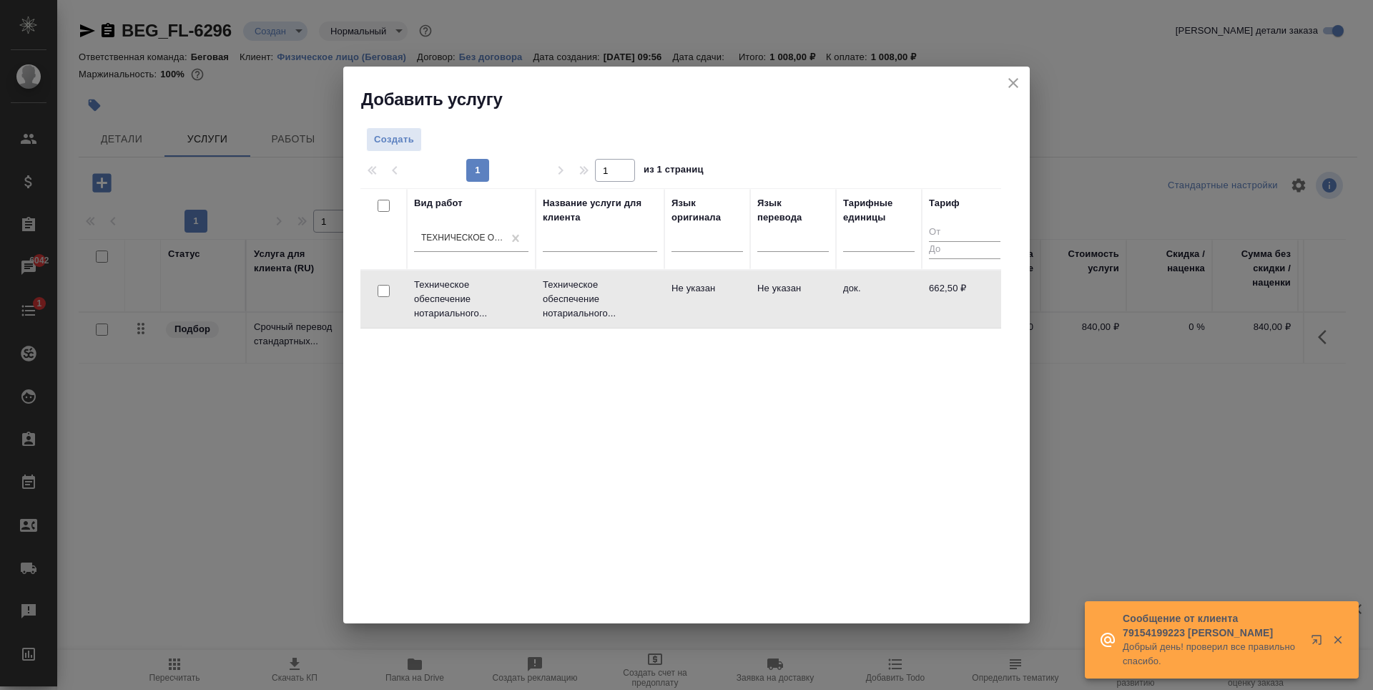
click at [745, 317] on td "Не указан" at bounding box center [708, 299] width 86 height 50
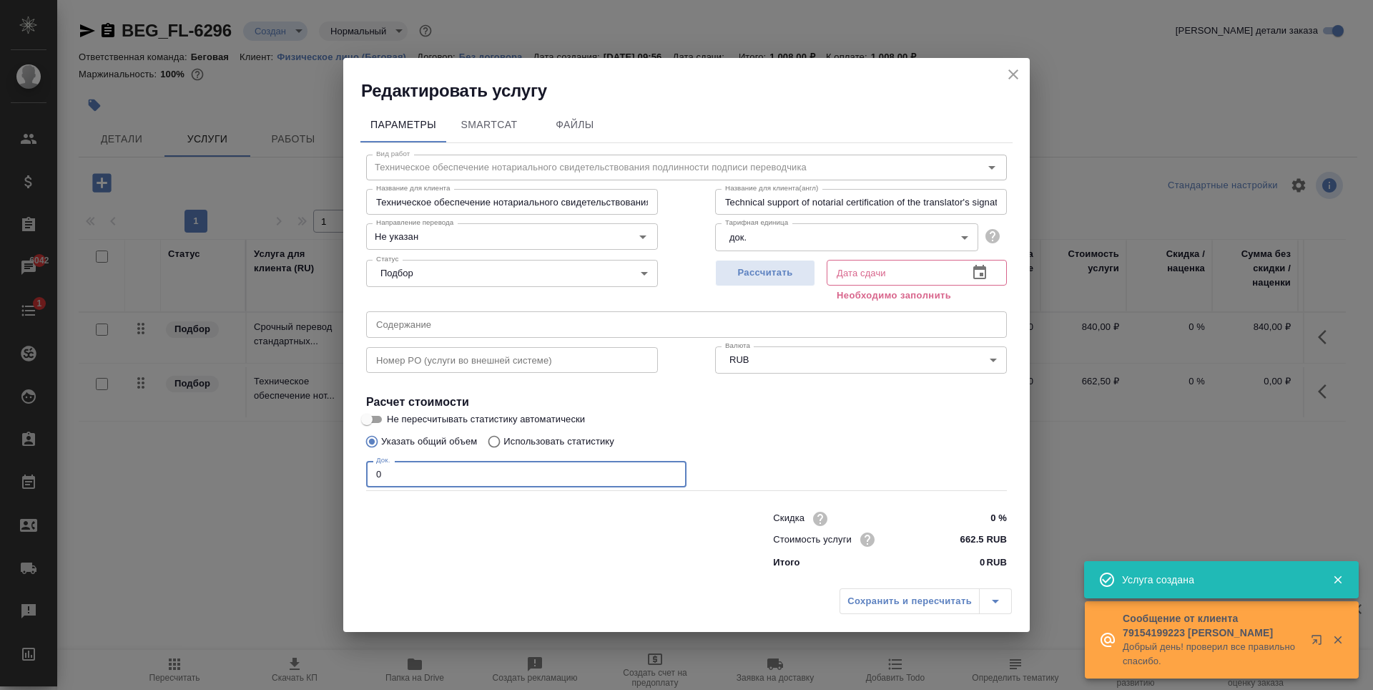
click at [435, 471] on input "0" at bounding box center [526, 474] width 320 height 26
type input "1"
click at [773, 285] on button "Рассчитать" at bounding box center [765, 273] width 100 height 26
type input "10.10.2025 11:59"
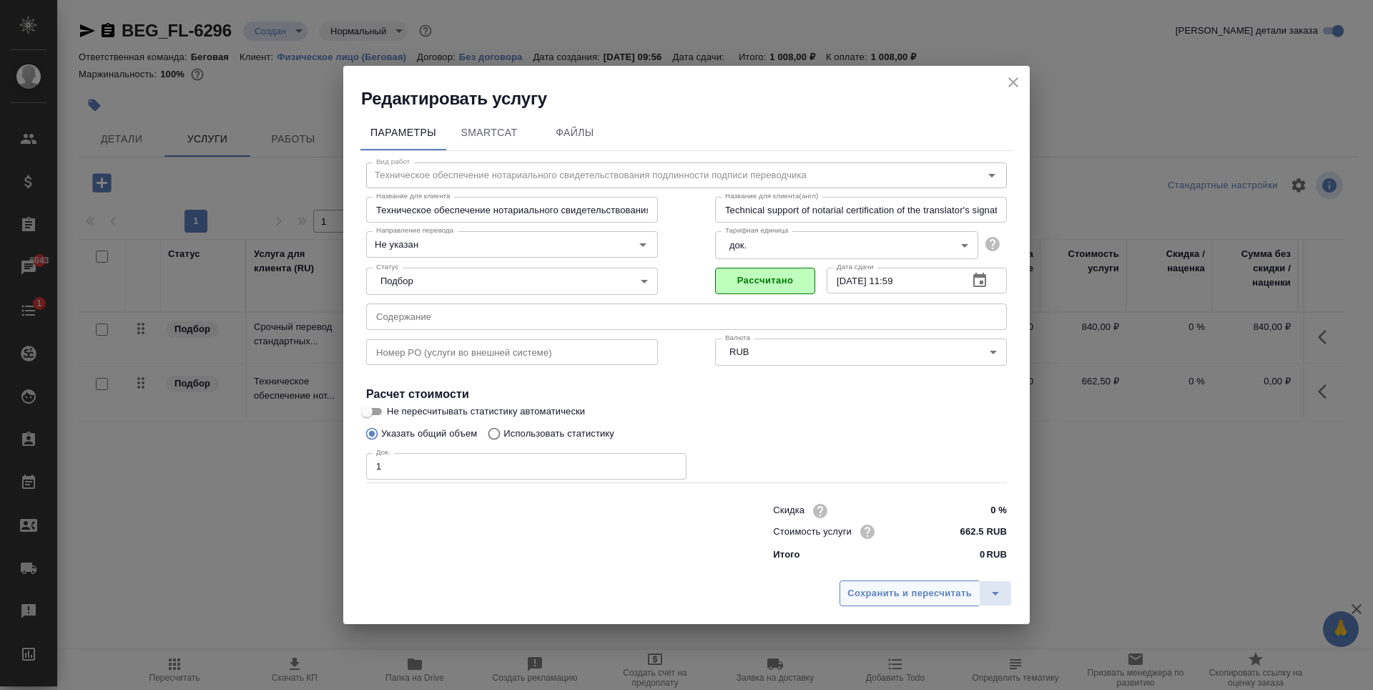
click at [924, 591] on span "Сохранить и пересчитать" at bounding box center [910, 593] width 124 height 16
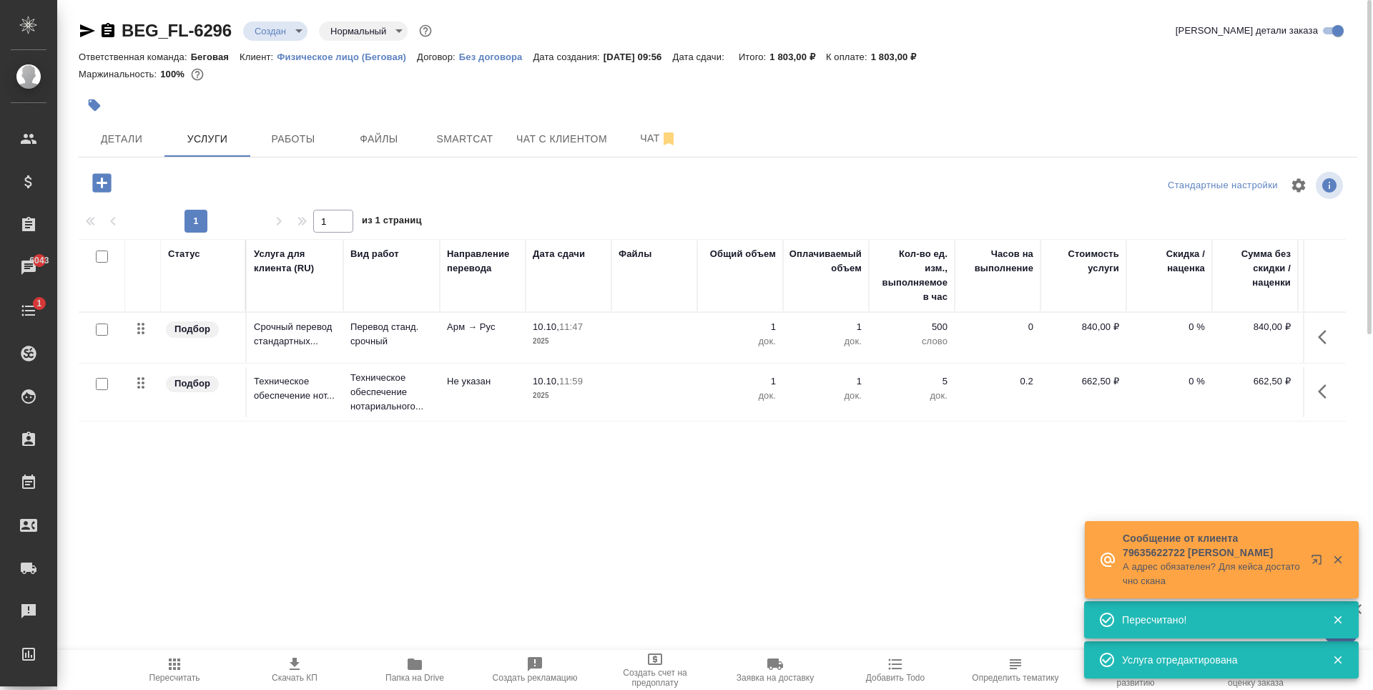
click at [301, 23] on body "🙏 .cls-1 fill:#fff; AWATERA Antonova Kristina Клиенты Спецификации Заказы 6043 …" at bounding box center [686, 345] width 1373 height 690
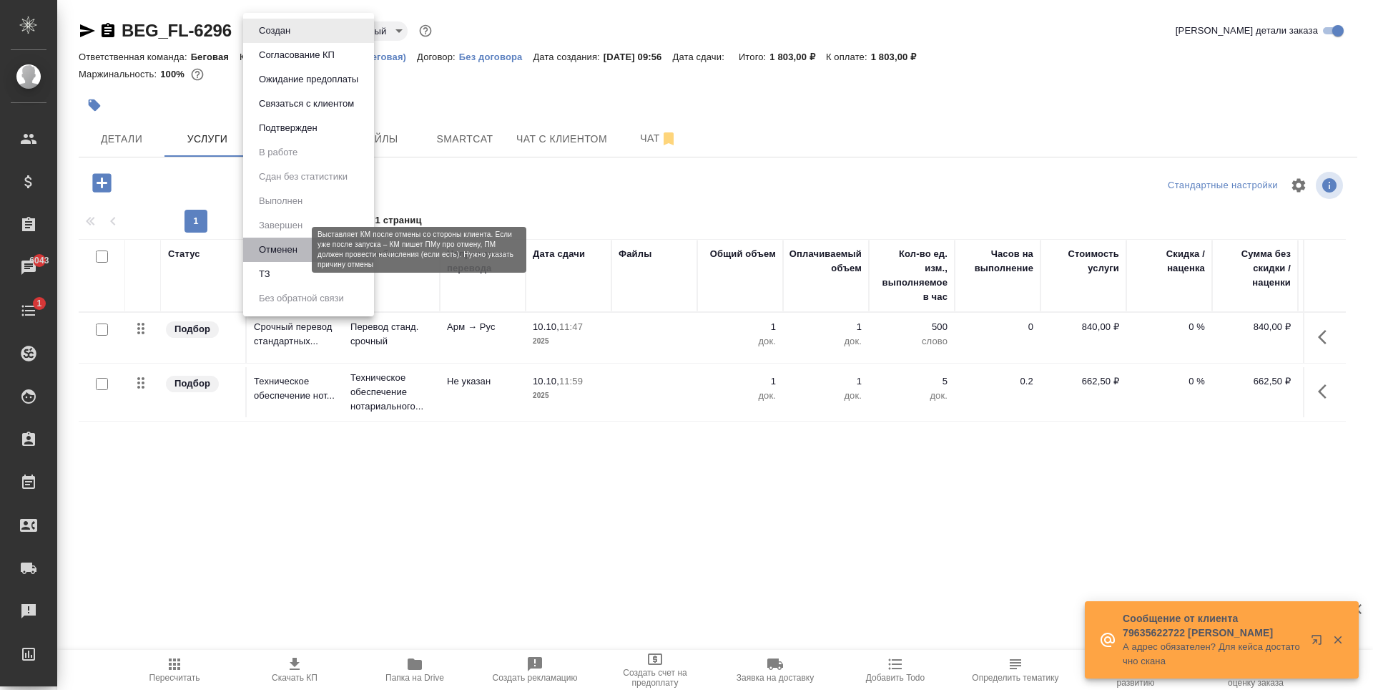
click at [300, 256] on button "Отменен" at bounding box center [278, 250] width 47 height 16
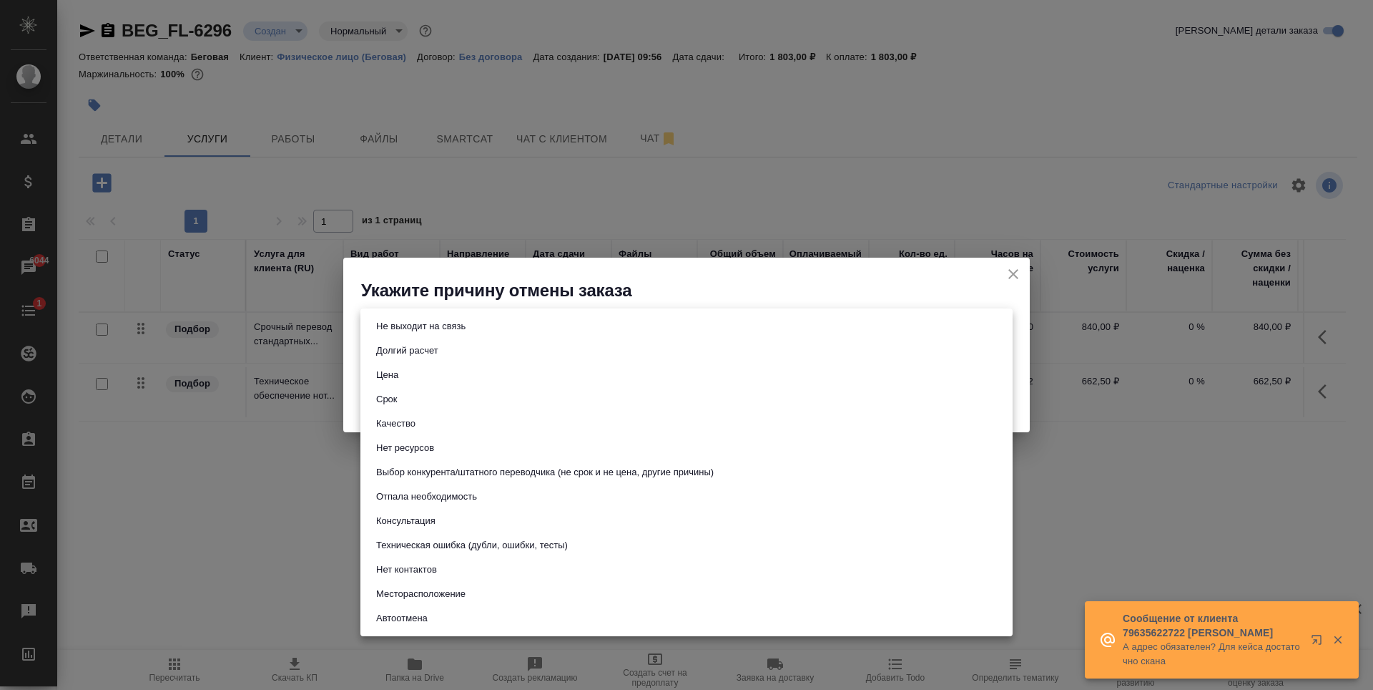
click at [604, 333] on body "🙏 .cls-1 fill:#fff; AWATERA Antonova Kristina Клиенты Спецификации Заказы 6044 …" at bounding box center [686, 345] width 1373 height 690
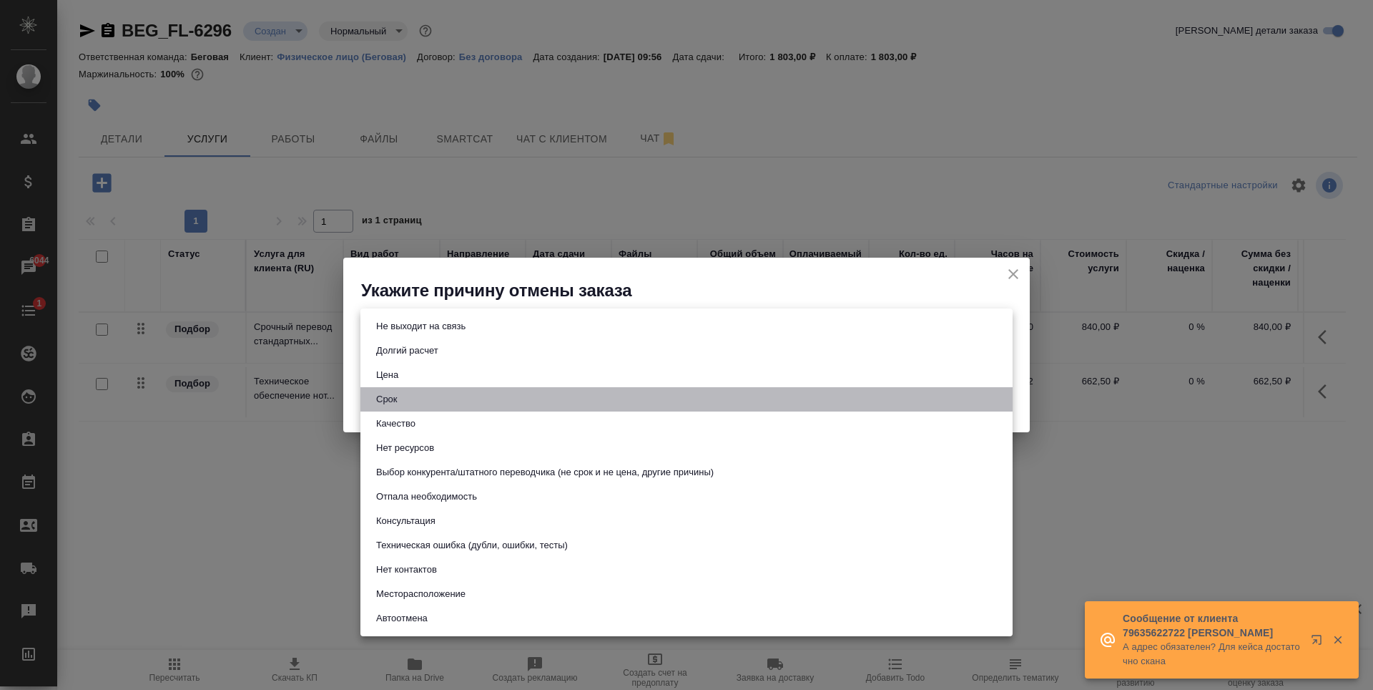
click at [464, 401] on li "Срок" at bounding box center [687, 399] width 652 height 24
type input "term"
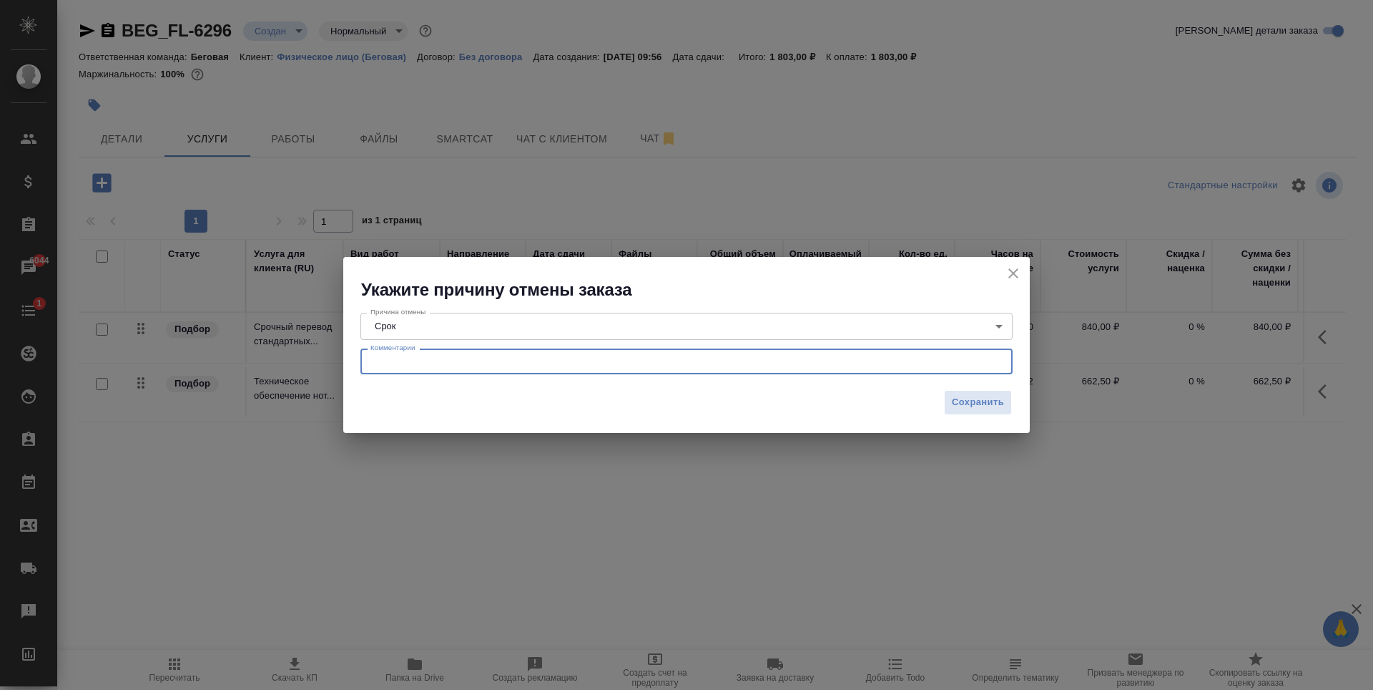
click at [524, 360] on textarea at bounding box center [687, 361] width 632 height 11
type textarea "Ъ"
type textarea "Хотел за 30 минут перевод и заверение..."
click at [955, 398] on span "Сохранить" at bounding box center [978, 402] width 52 height 16
